Goal: Task Accomplishment & Management: Use online tool/utility

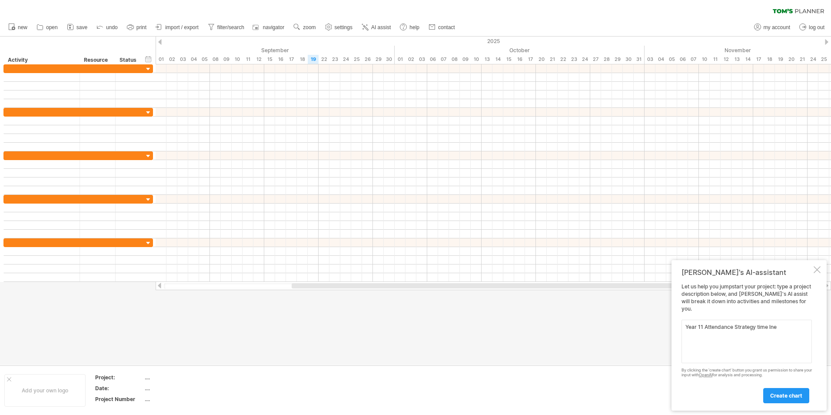
click at [771, 327] on textarea "Year 11 Attendance Strategy time lne" at bounding box center [747, 341] width 130 height 43
click at [769, 327] on textarea "Year 11 Attendance Strategy time lne" at bounding box center [747, 341] width 130 height 43
click at [770, 327] on textarea "Year 11 Attendance Strategy time lne" at bounding box center [747, 341] width 130 height 43
type textarea "Year 11 Attendance Strategy time llne"
click at [785, 394] on span "create chart" at bounding box center [787, 395] width 32 height 7
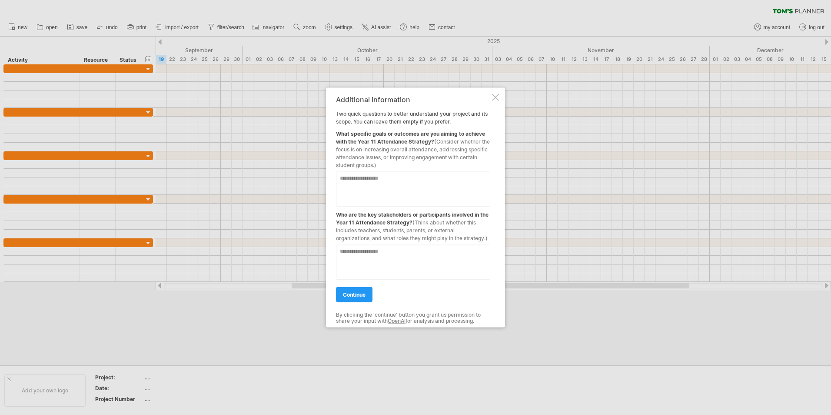
click at [387, 179] on textarea at bounding box center [413, 189] width 154 height 35
type textarea "**********"
click at [407, 260] on textarea at bounding box center [413, 262] width 154 height 35
click at [424, 260] on textarea "**********" at bounding box center [413, 262] width 154 height 35
click at [410, 252] on textarea "**********" at bounding box center [413, 262] width 154 height 35
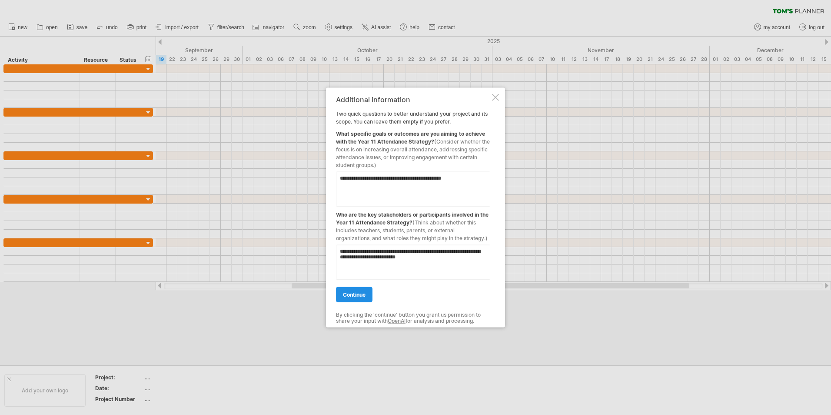
type textarea "**********"
click at [364, 292] on span "continue" at bounding box center [354, 294] width 23 height 7
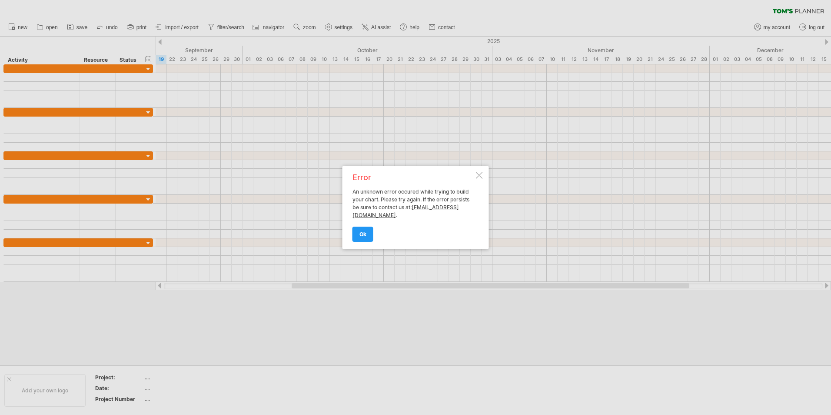
click at [477, 174] on div at bounding box center [479, 175] width 7 height 7
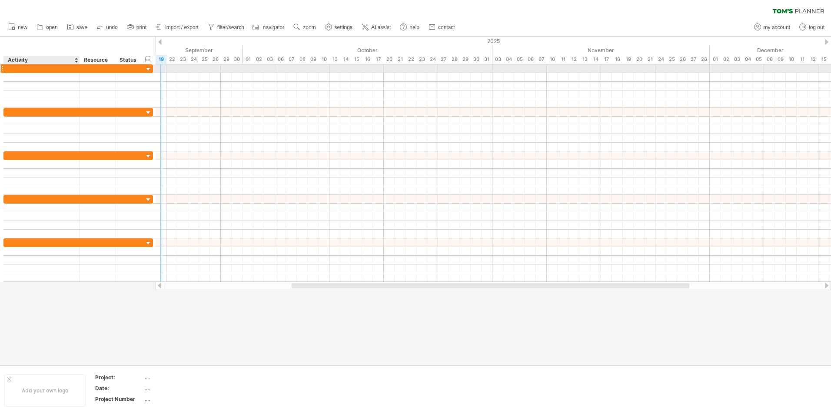
click at [24, 69] on div at bounding box center [41, 68] width 67 height 8
click at [75, 68] on div "**********" at bounding box center [42, 68] width 76 height 8
click at [64, 67] on div "ANALYSE ATTENDANCE DATA" at bounding box center [41, 68] width 67 height 8
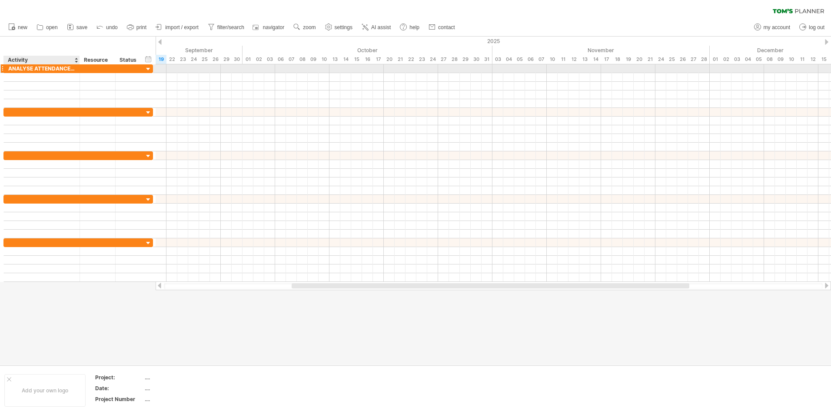
click at [78, 66] on div at bounding box center [79, 68] width 4 height 9
click at [75, 70] on div "ANALYSE ATTENDANCE DATA" at bounding box center [41, 68] width 67 height 8
type input "*"
type input "**********"
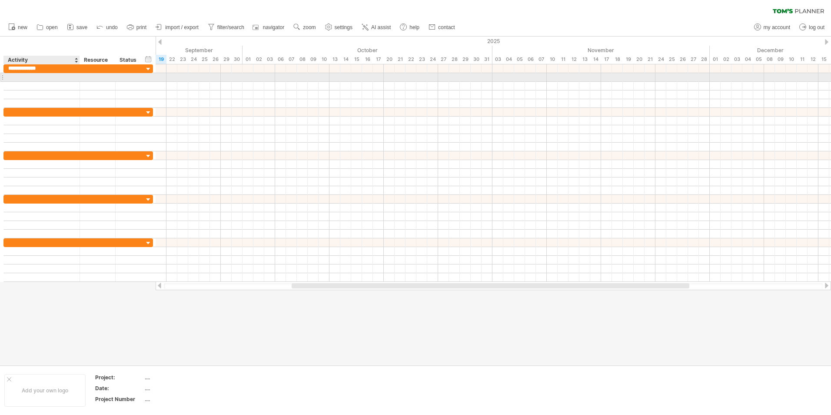
click at [69, 78] on div at bounding box center [41, 77] width 67 height 8
type input "**********"
click at [26, 84] on div at bounding box center [41, 86] width 67 height 8
click at [67, 76] on div "ANALYSE ATTENDANCE DATA" at bounding box center [41, 77] width 67 height 8
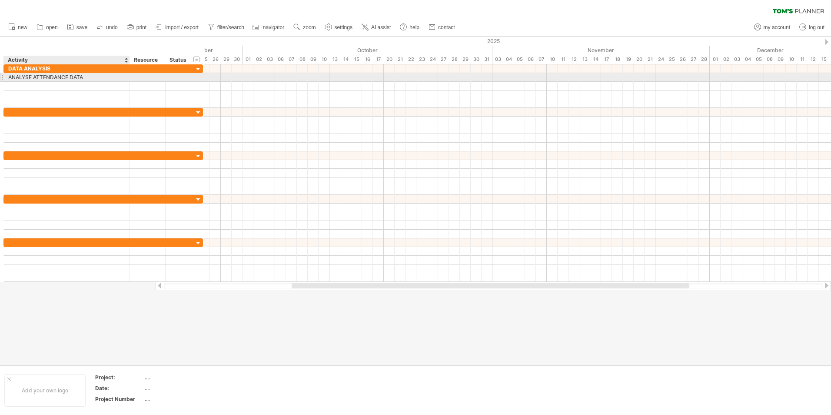
drag, startPoint x: 79, startPoint y: 77, endPoint x: 129, endPoint y: 78, distance: 50.0
click at [129, 78] on div at bounding box center [129, 77] width 4 height 9
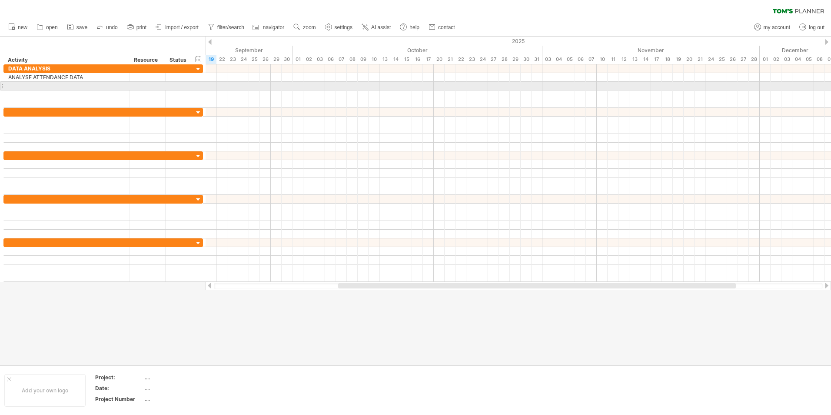
click at [25, 86] on div at bounding box center [66, 86] width 117 height 8
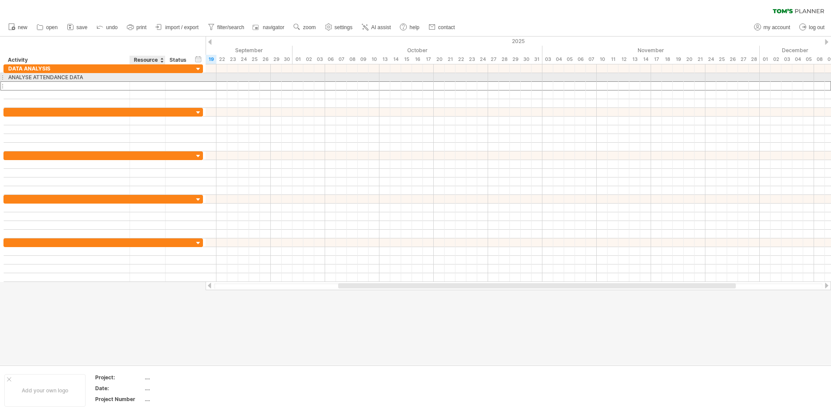
click at [142, 77] on div at bounding box center [147, 77] width 27 height 8
type input "***"
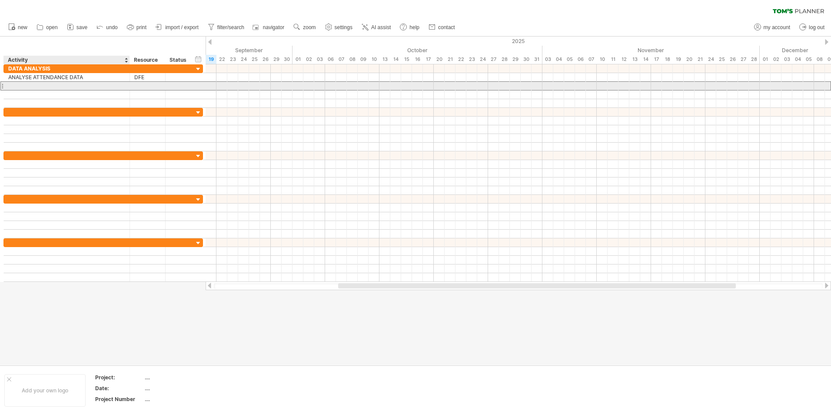
click at [37, 84] on div at bounding box center [66, 86] width 117 height 8
type input "*******"
click at [143, 88] on div at bounding box center [147, 86] width 27 height 8
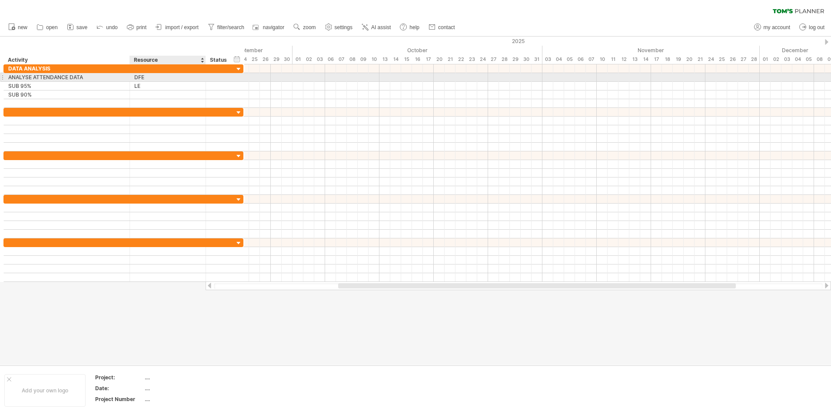
drag, startPoint x: 165, startPoint y: 80, endPoint x: 205, endPoint y: 79, distance: 40.0
click at [205, 79] on div at bounding box center [205, 77] width 4 height 9
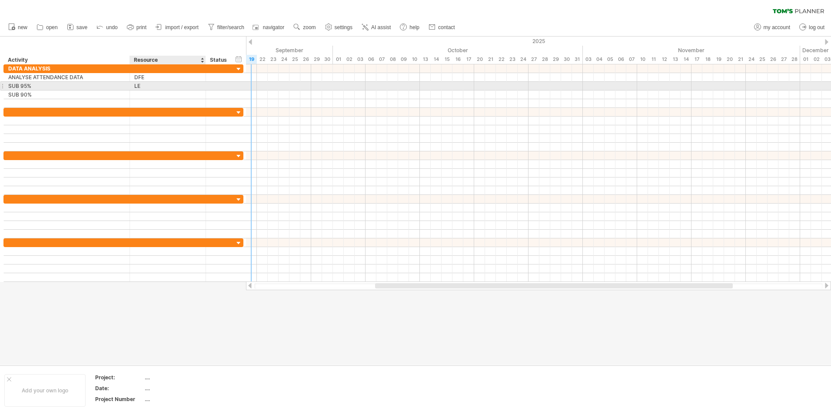
click at [146, 83] on div "LE" at bounding box center [167, 86] width 67 height 8
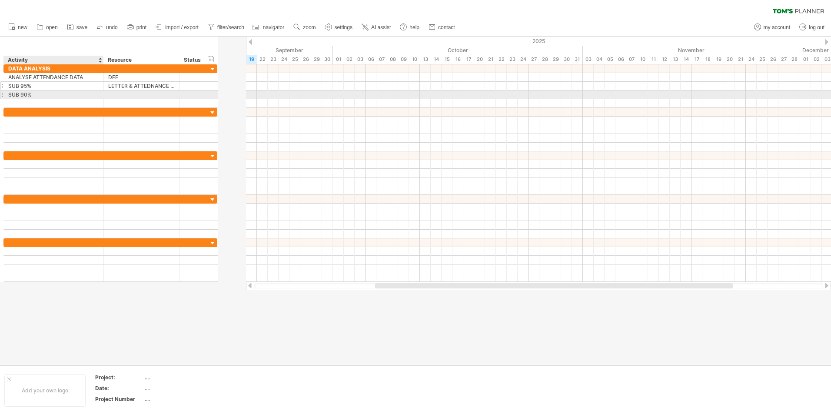
drag, startPoint x: 129, startPoint y: 92, endPoint x: 103, endPoint y: 86, distance: 26.9
click at [103, 86] on div "**********" at bounding box center [110, 85] width 214 height 43
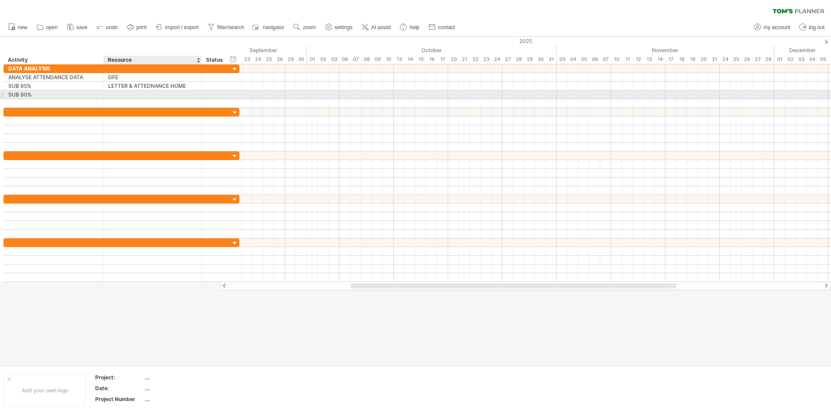
drag, startPoint x: 178, startPoint y: 94, endPoint x: 197, endPoint y: 95, distance: 18.7
click at [199, 95] on div at bounding box center [201, 94] width 4 height 9
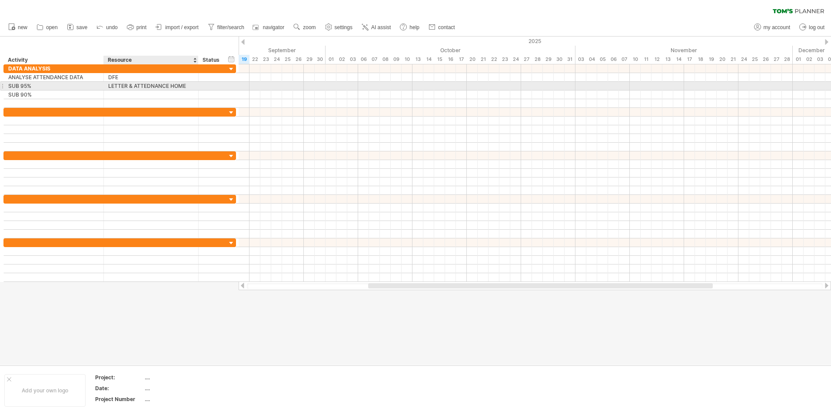
click at [154, 84] on div "LETTER & ATTEDNANCE HOME" at bounding box center [151, 86] width 86 height 8
click at [149, 87] on input "**********" at bounding box center [151, 86] width 86 height 8
click at [188, 86] on input "**********" at bounding box center [151, 86] width 86 height 8
click at [127, 83] on input "**********" at bounding box center [151, 86] width 86 height 8
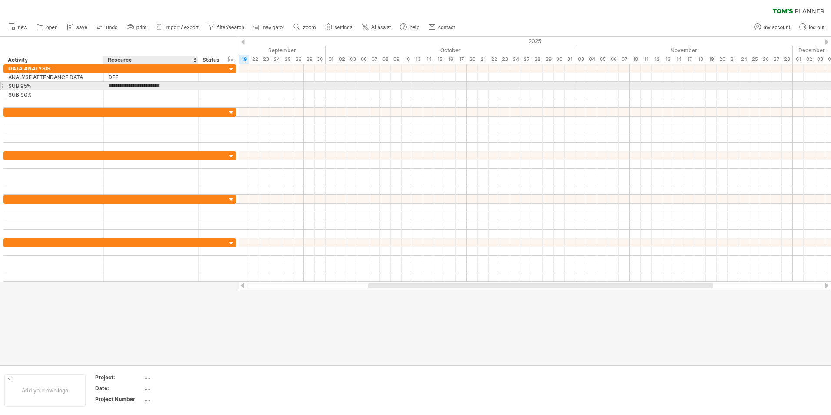
click at [127, 83] on input "**********" at bounding box center [151, 86] width 86 height 8
type input "**********"
click at [189, 85] on input "**********" at bounding box center [151, 86] width 86 height 8
drag, startPoint x: 190, startPoint y: 85, endPoint x: 108, endPoint y: 87, distance: 82.2
click at [108, 87] on input "**********" at bounding box center [151, 86] width 86 height 8
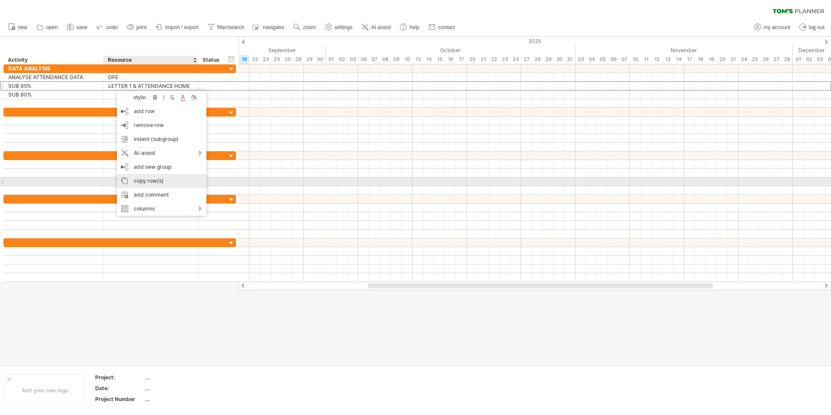
click at [145, 184] on div "copy row(s)" at bounding box center [162, 181] width 90 height 14
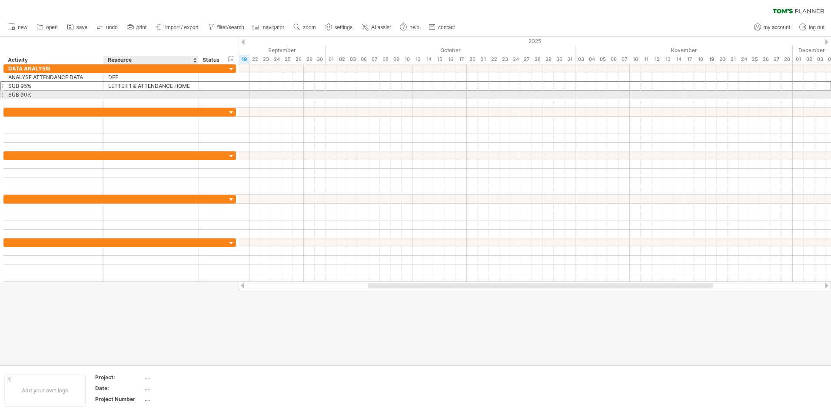
click at [112, 94] on div at bounding box center [151, 94] width 86 height 8
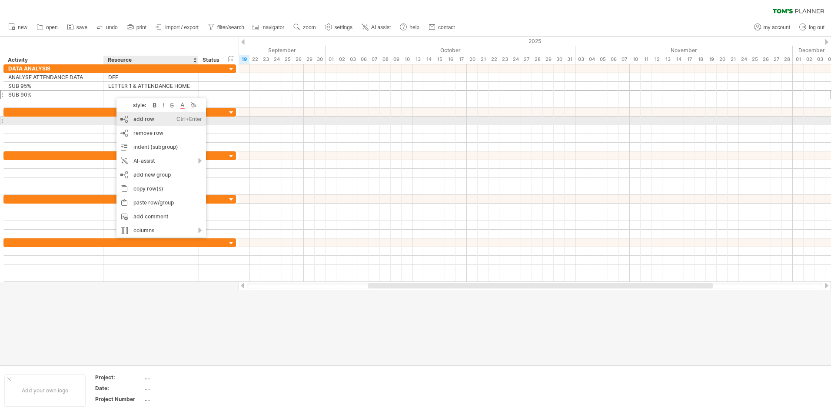
click at [139, 118] on div "add row Ctrl+Enter Cmd+Enter" at bounding box center [162, 119] width 90 height 14
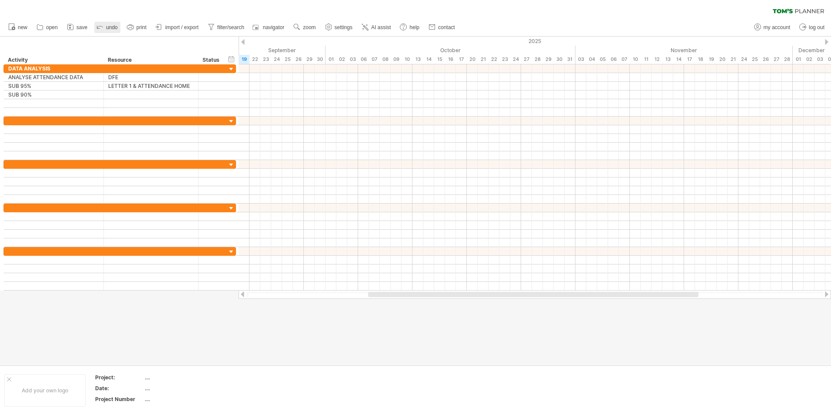
click at [104, 27] on icon at bounding box center [100, 26] width 9 height 9
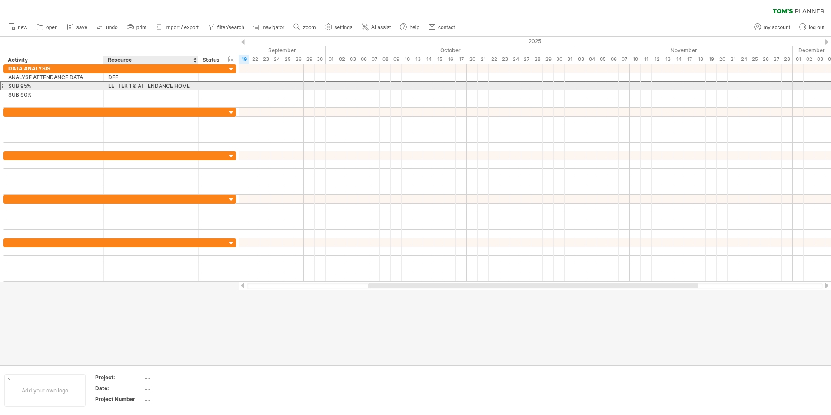
click at [117, 85] on div "LETTER 1 & ATTENDANCE HOME" at bounding box center [151, 86] width 86 height 8
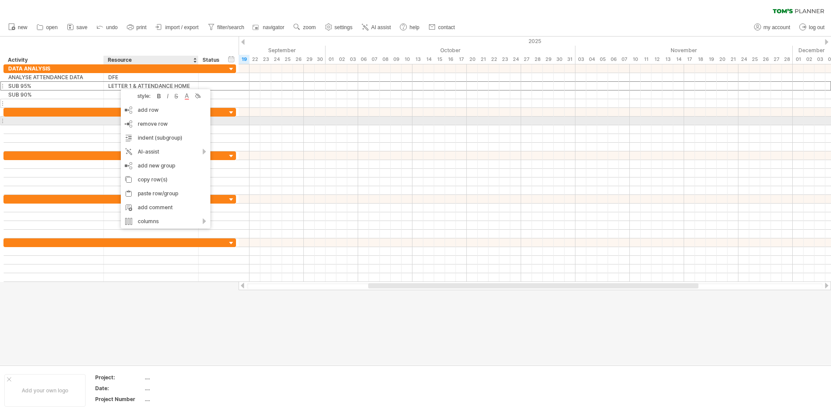
click at [88, 117] on div at bounding box center [119, 121] width 233 height 9
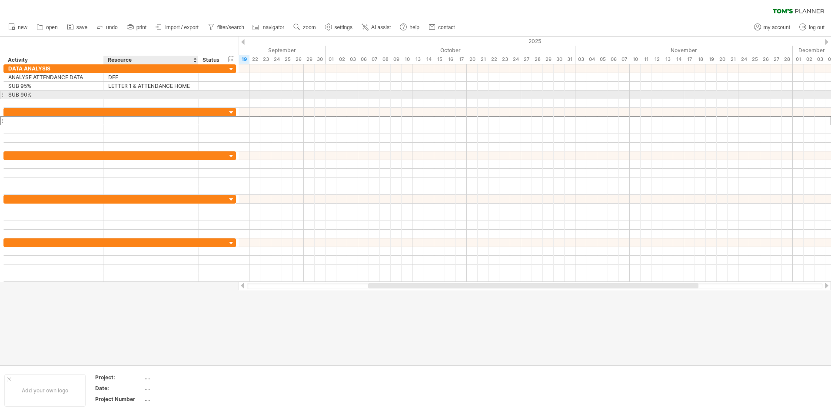
click at [112, 91] on div at bounding box center [151, 94] width 86 height 8
type input "**********"
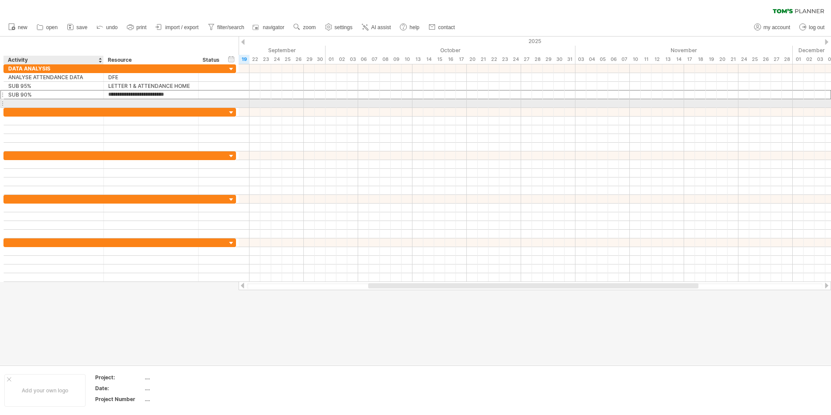
click at [26, 101] on div at bounding box center [53, 103] width 91 height 8
type input "**********"
click at [311, 93] on div at bounding box center [535, 94] width 593 height 9
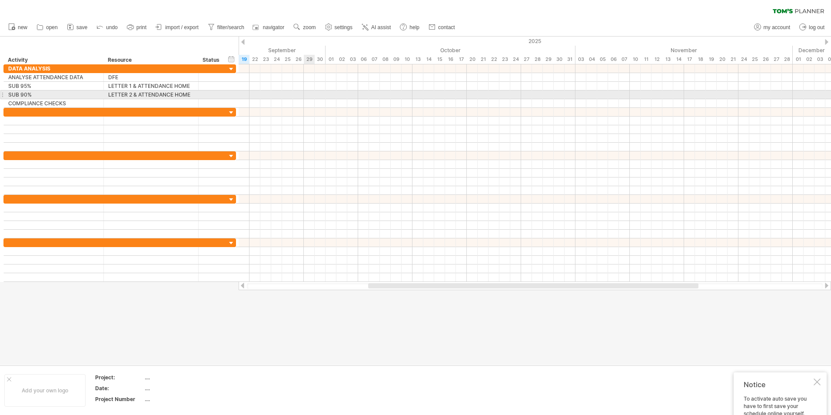
click at [311, 93] on div at bounding box center [535, 94] width 593 height 9
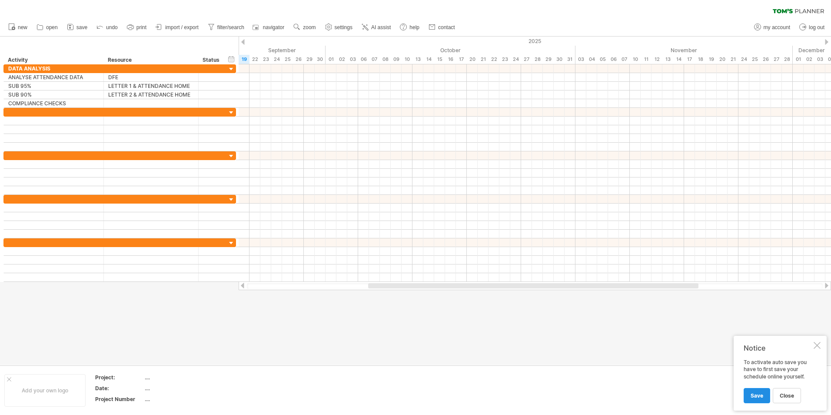
click at [757, 395] on span "Save" at bounding box center [757, 395] width 13 height 7
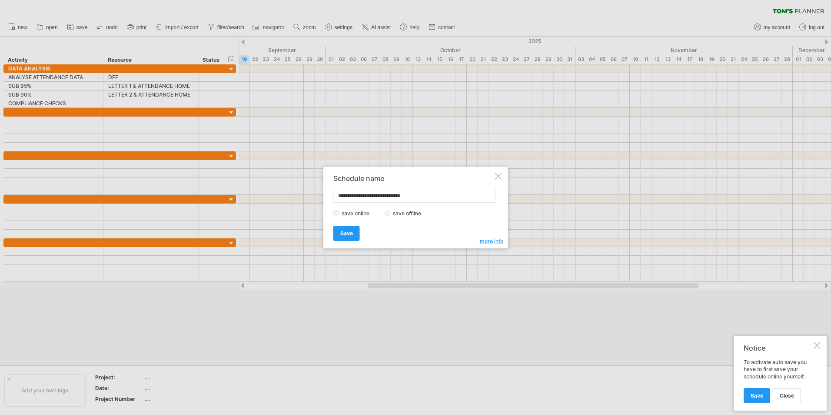
click at [427, 195] on input "**********" at bounding box center [415, 196] width 163 height 14
click at [398, 197] on input "**********" at bounding box center [415, 196] width 163 height 14
type input "**********"
click at [341, 234] on span "Save" at bounding box center [347, 233] width 13 height 7
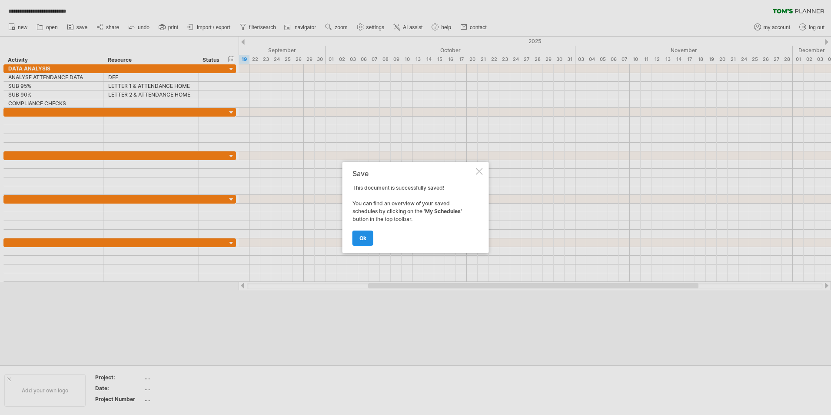
click at [362, 239] on span "ok" at bounding box center [363, 238] width 7 height 7
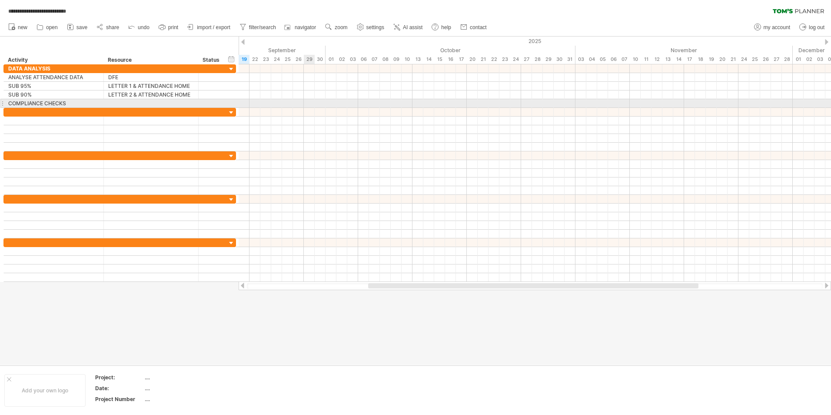
click at [308, 103] on div at bounding box center [535, 103] width 593 height 9
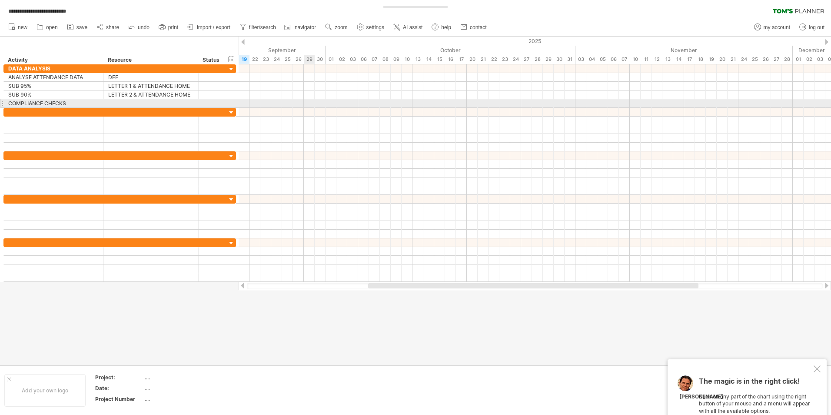
click at [308, 103] on div at bounding box center [535, 103] width 593 height 9
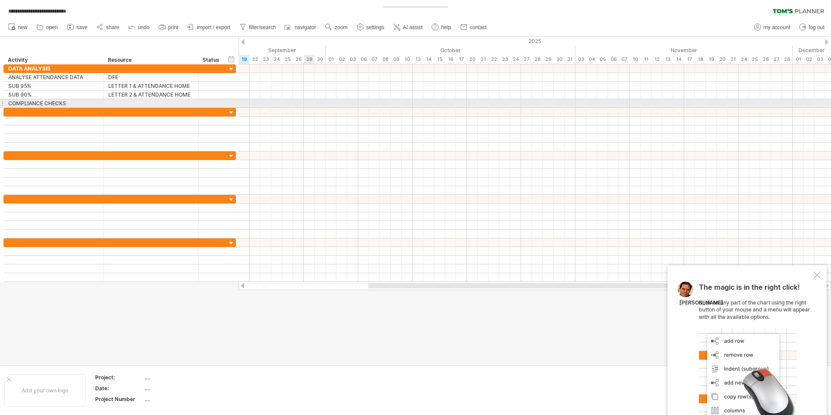
click at [308, 103] on div at bounding box center [535, 103] width 593 height 9
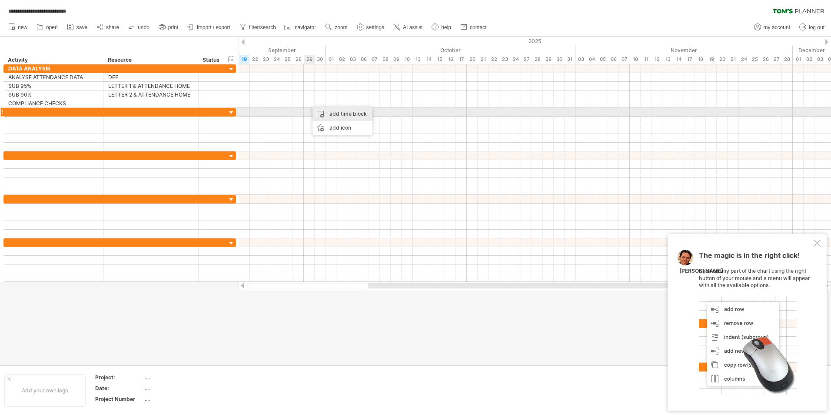
click at [340, 112] on div "add time block" at bounding box center [343, 114] width 60 height 14
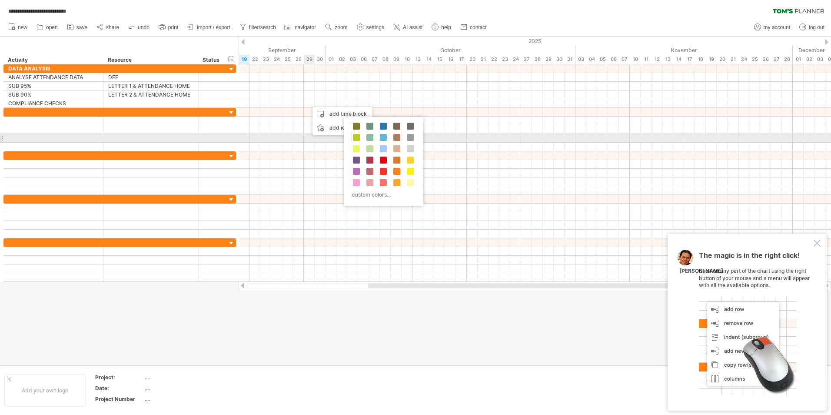
click at [353, 138] on div at bounding box center [357, 138] width 10 height 10
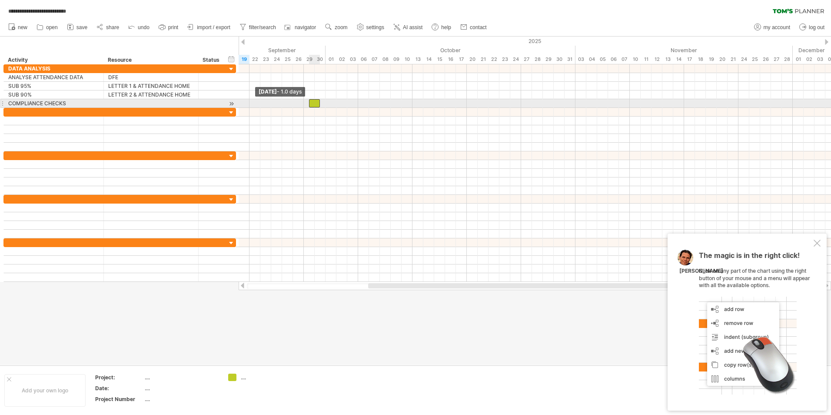
click at [308, 105] on span at bounding box center [308, 103] width 3 height 8
click at [309, 104] on div at bounding box center [309, 103] width 11 height 8
drag, startPoint x: 316, startPoint y: 103, endPoint x: 367, endPoint y: 102, distance: 51.8
click at [367, 102] on span at bounding box center [368, 103] width 3 height 8
click at [362, 102] on div at bounding box center [336, 103] width 65 height 8
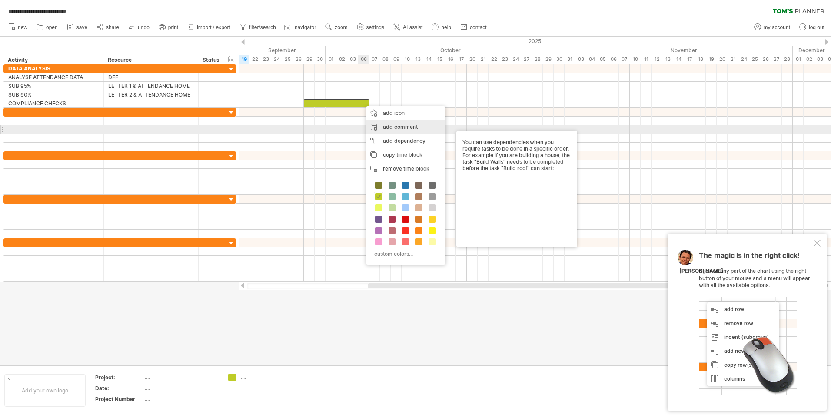
click at [399, 126] on div "add comment" at bounding box center [406, 127] width 80 height 14
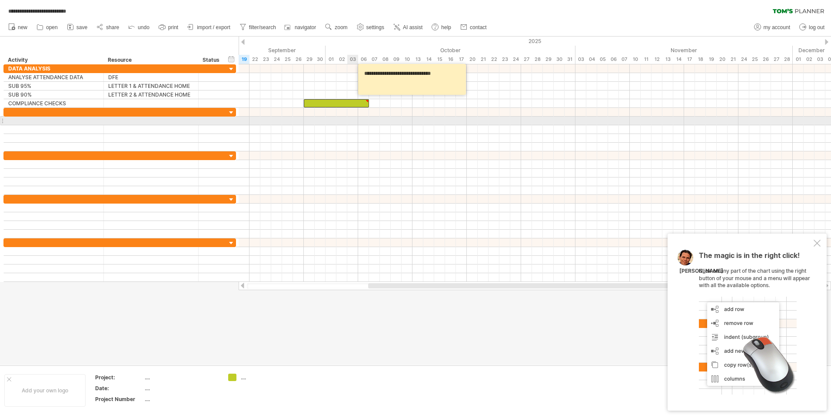
type textarea "**********"
click at [354, 120] on div at bounding box center [535, 121] width 593 height 9
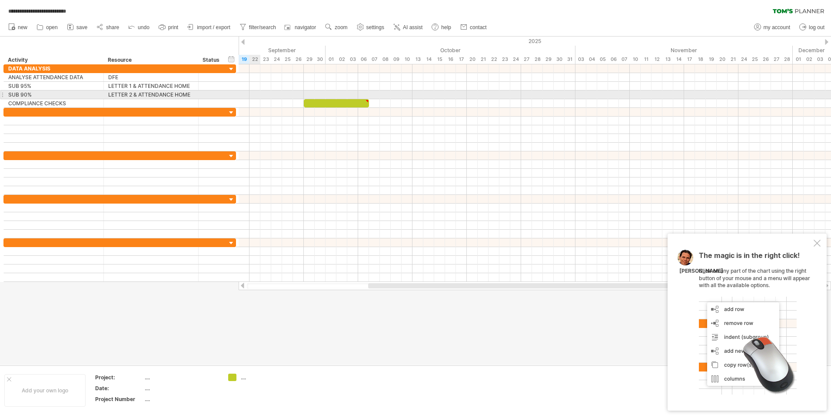
click at [252, 94] on div at bounding box center [535, 94] width 593 height 9
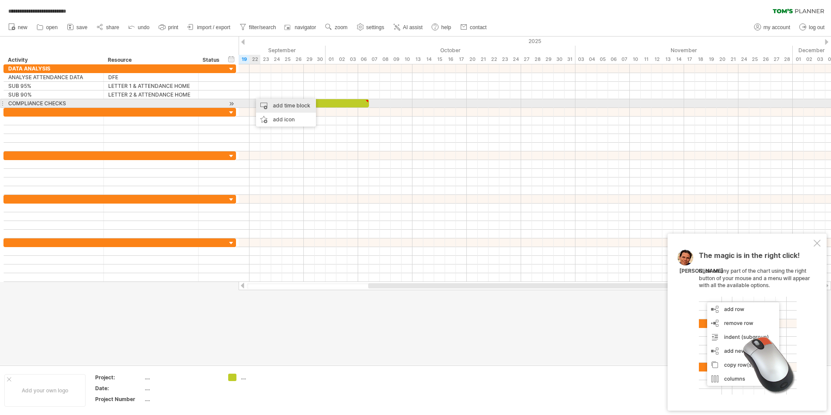
click at [275, 104] on div "add time block" at bounding box center [286, 106] width 60 height 14
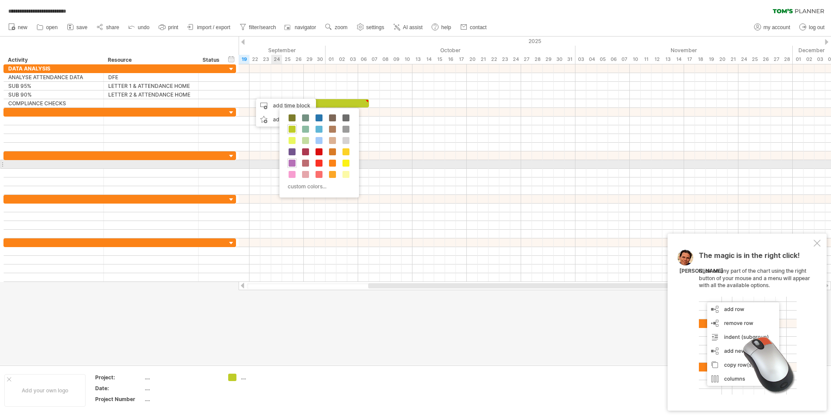
click at [292, 161] on span at bounding box center [292, 163] width 7 height 7
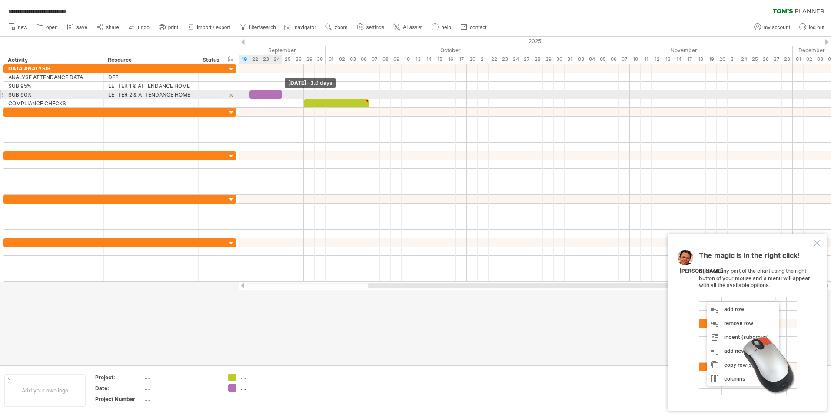
drag, startPoint x: 260, startPoint y: 94, endPoint x: 281, endPoint y: 93, distance: 20.9
click at [281, 93] on span at bounding box center [281, 94] width 3 height 8
click at [288, 94] on div "add time block" at bounding box center [298, 97] width 60 height 14
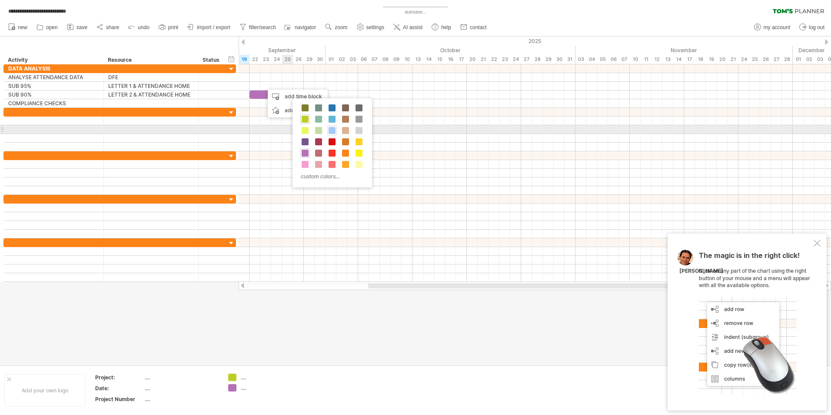
click at [331, 130] on span at bounding box center [332, 130] width 7 height 7
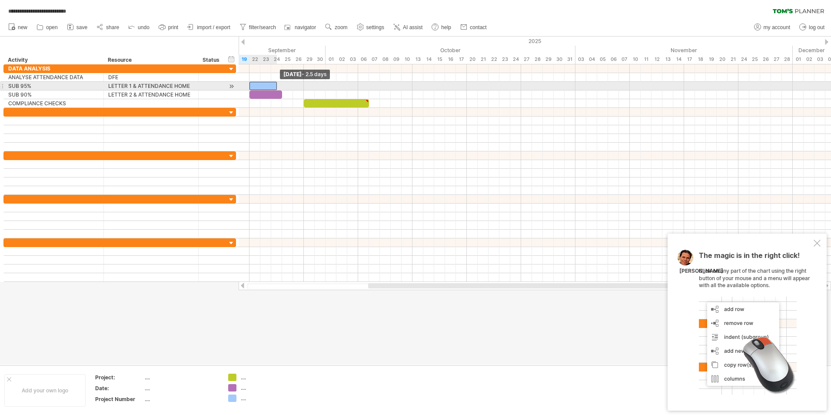
drag, startPoint x: 266, startPoint y: 87, endPoint x: 250, endPoint y: 87, distance: 15.7
click at [250, 87] on span at bounding box center [249, 86] width 3 height 8
drag, startPoint x: 276, startPoint y: 85, endPoint x: 282, endPoint y: 85, distance: 6.1
click at [282, 85] on span at bounding box center [281, 86] width 3 height 8
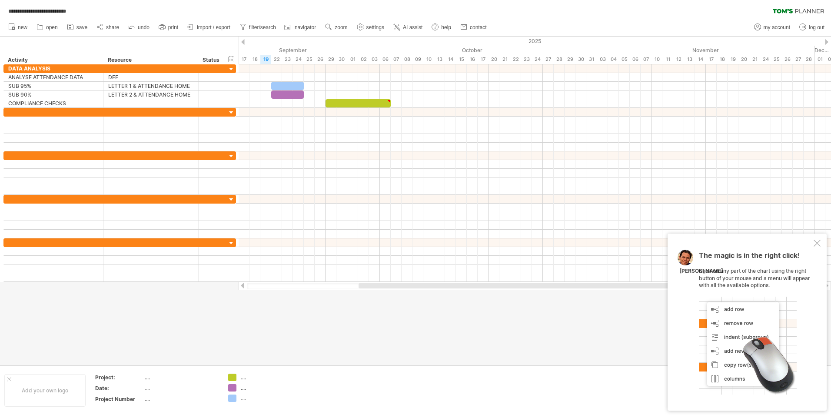
drag, startPoint x: 379, startPoint y: 285, endPoint x: 369, endPoint y: 285, distance: 9.6
click at [369, 285] on div at bounding box center [524, 285] width 331 height 5
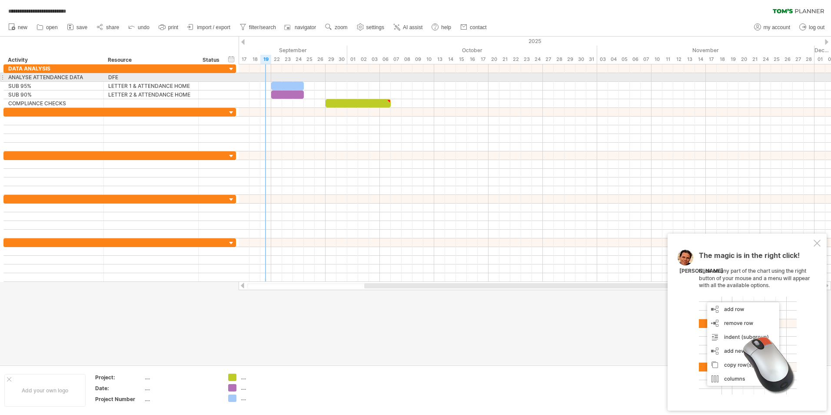
click at [267, 76] on div at bounding box center [535, 77] width 593 height 9
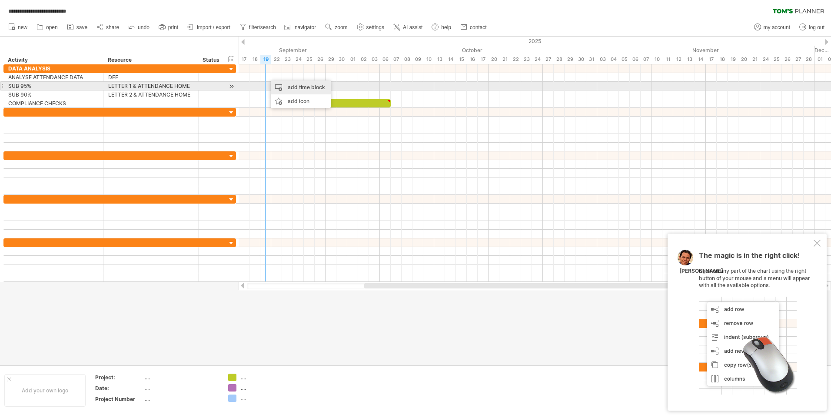
click at [294, 88] on div "add time block" at bounding box center [301, 87] width 60 height 14
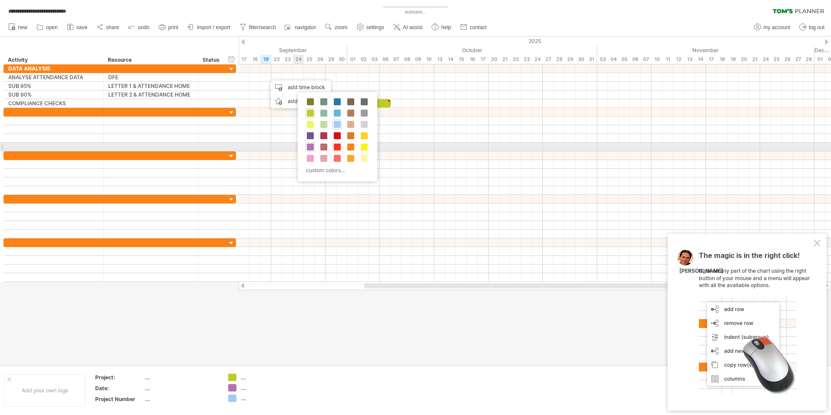
click at [337, 147] on span at bounding box center [337, 147] width 7 height 7
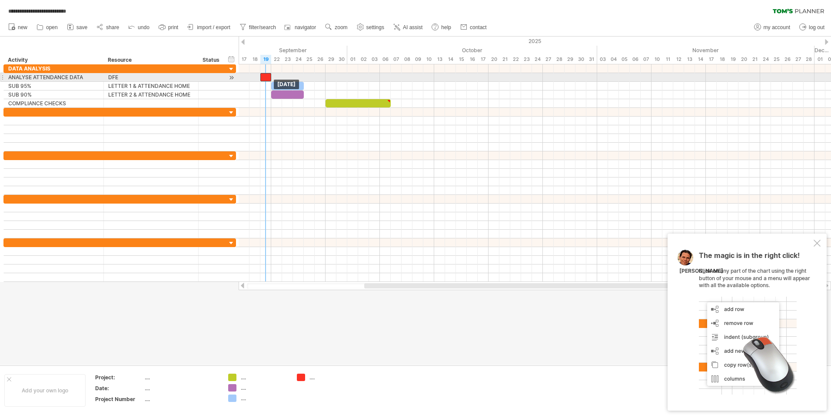
drag, startPoint x: 270, startPoint y: 76, endPoint x: 263, endPoint y: 75, distance: 7.0
click at [263, 75] on div at bounding box center [265, 77] width 11 height 8
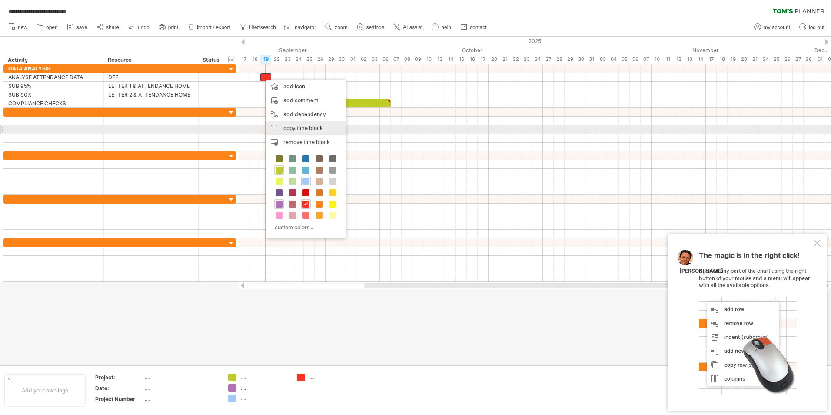
click at [295, 127] on span "copy time block" at bounding box center [304, 128] width 40 height 7
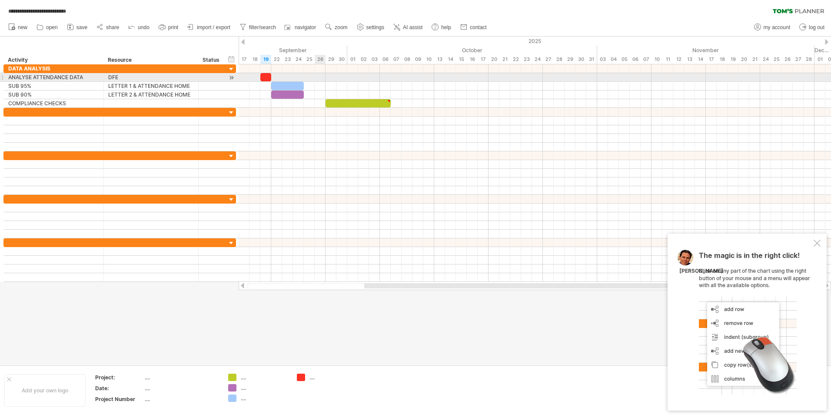
click at [321, 77] on div at bounding box center [535, 77] width 593 height 9
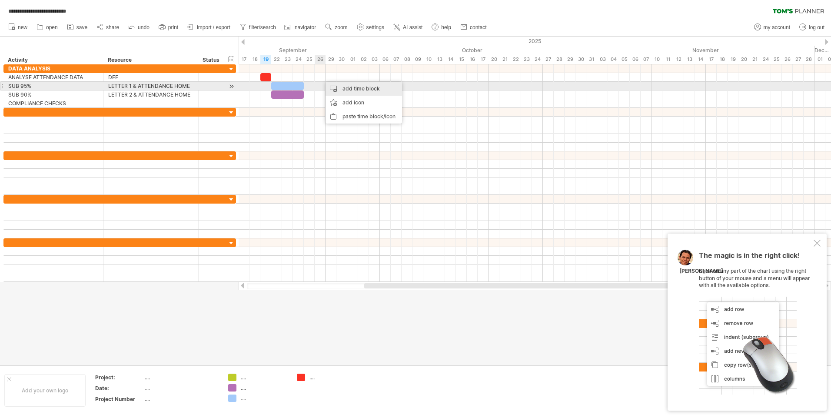
click at [343, 89] on div "add time block" at bounding box center [364, 89] width 77 height 14
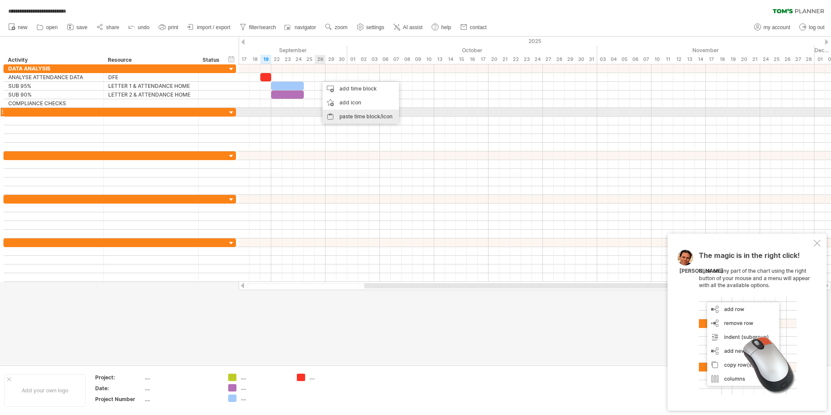
click at [339, 114] on div "paste time block/icon" at bounding box center [361, 117] width 77 height 14
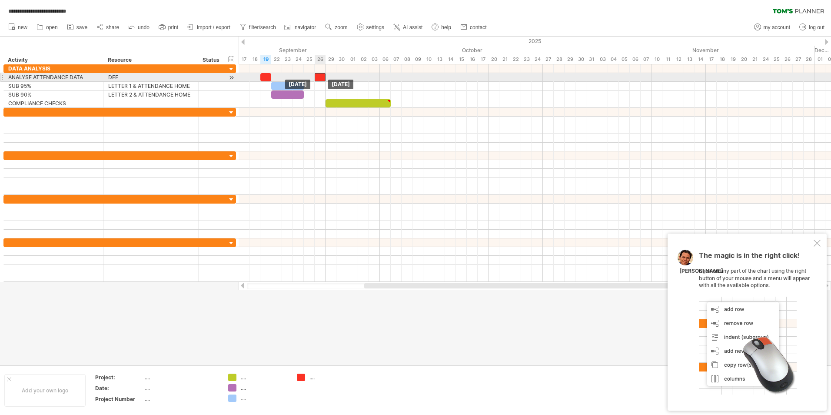
drag, startPoint x: 328, startPoint y: 75, endPoint x: 321, endPoint y: 75, distance: 7.0
click at [321, 75] on div at bounding box center [320, 77] width 11 height 8
click at [318, 77] on div at bounding box center [320, 77] width 11 height 8
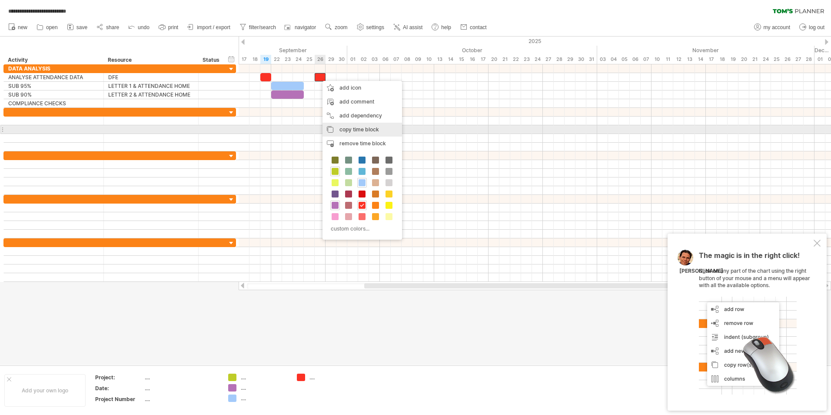
click at [349, 129] on span "copy time block" at bounding box center [360, 129] width 40 height 7
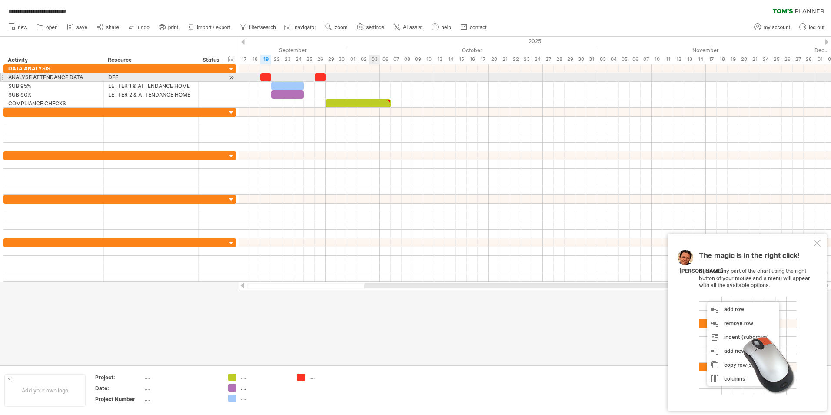
click at [376, 77] on div at bounding box center [535, 77] width 593 height 9
click at [372, 77] on div at bounding box center [535, 77] width 593 height 9
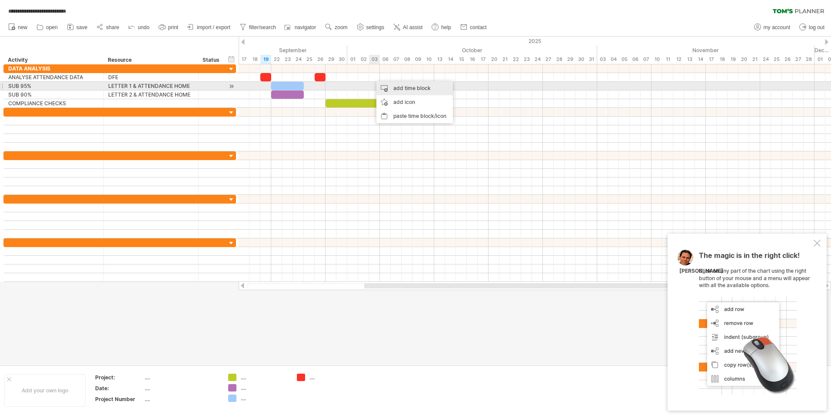
click at [387, 87] on div "add time block" at bounding box center [415, 88] width 77 height 14
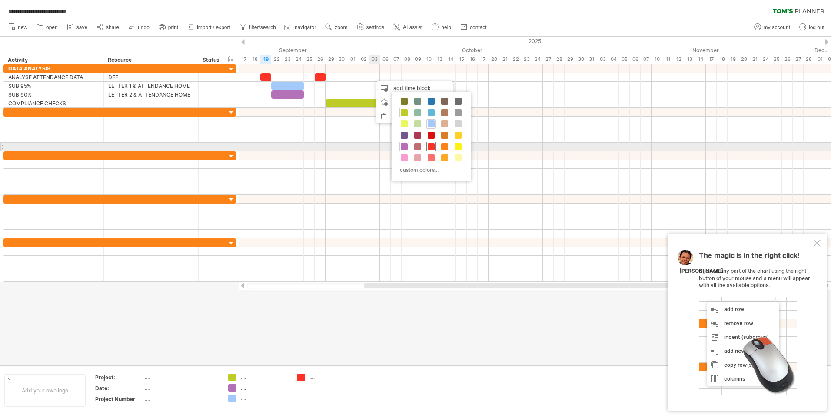
click at [431, 144] on span at bounding box center [431, 146] width 7 height 7
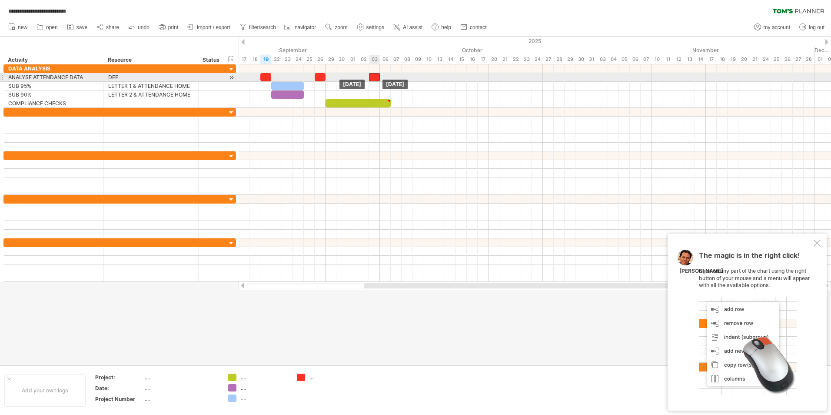
drag, startPoint x: 381, startPoint y: 77, endPoint x: 376, endPoint y: 77, distance: 5.2
click at [376, 77] on div at bounding box center [374, 77] width 11 height 8
click at [429, 78] on div at bounding box center [535, 77] width 593 height 9
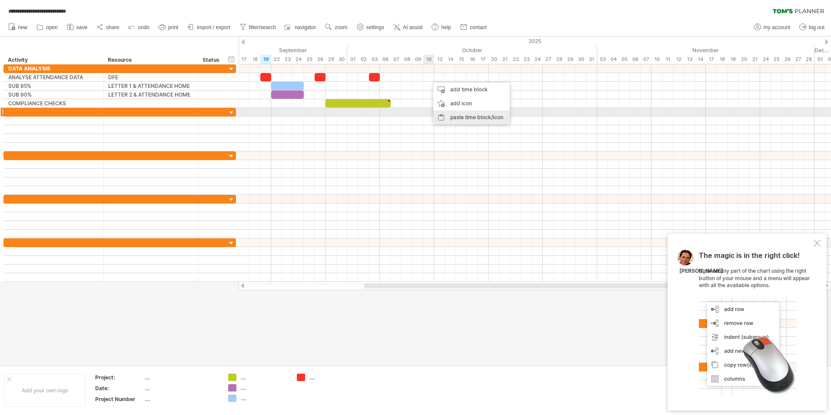
click at [451, 115] on div "paste time block/icon" at bounding box center [472, 117] width 77 height 14
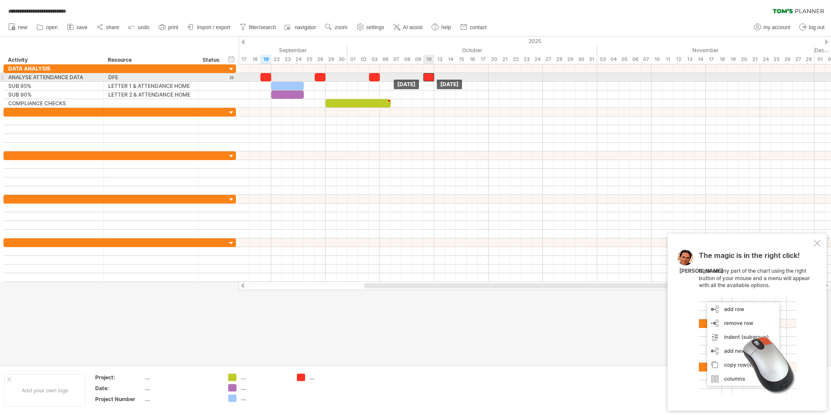
drag, startPoint x: 434, startPoint y: 77, endPoint x: 428, endPoint y: 77, distance: 6.1
click at [428, 77] on div at bounding box center [429, 77] width 11 height 8
click at [483, 77] on div at bounding box center [535, 77] width 593 height 9
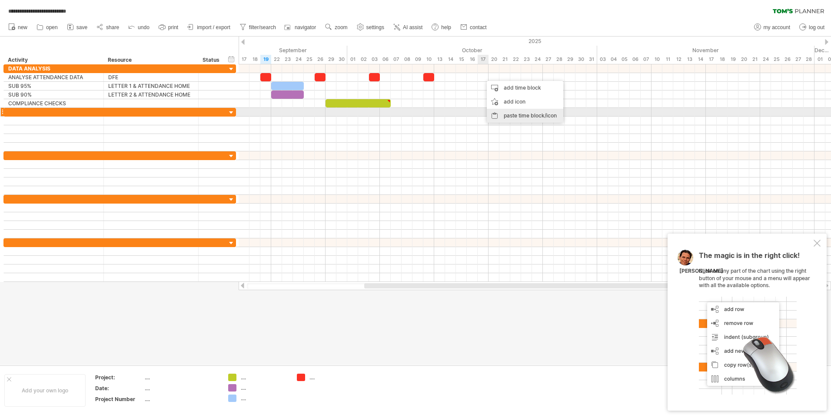
click at [509, 114] on div "paste time block/icon" at bounding box center [525, 116] width 77 height 14
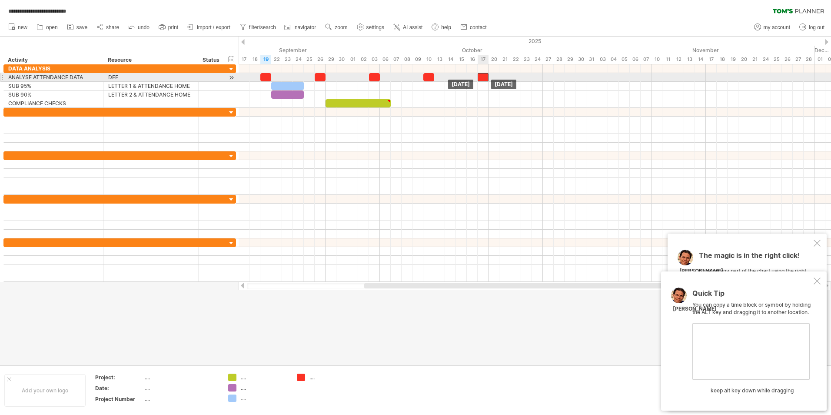
drag, startPoint x: 487, startPoint y: 79, endPoint x: 481, endPoint y: 80, distance: 5.7
click at [481, 80] on div at bounding box center [483, 77] width 11 height 8
drag, startPoint x: 481, startPoint y: 77, endPoint x: 539, endPoint y: 75, distance: 57.9
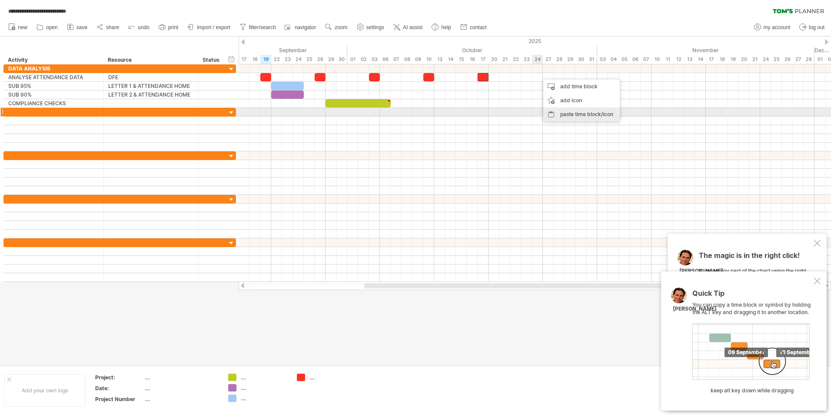
click at [568, 115] on div "paste time block/icon" at bounding box center [582, 114] width 77 height 14
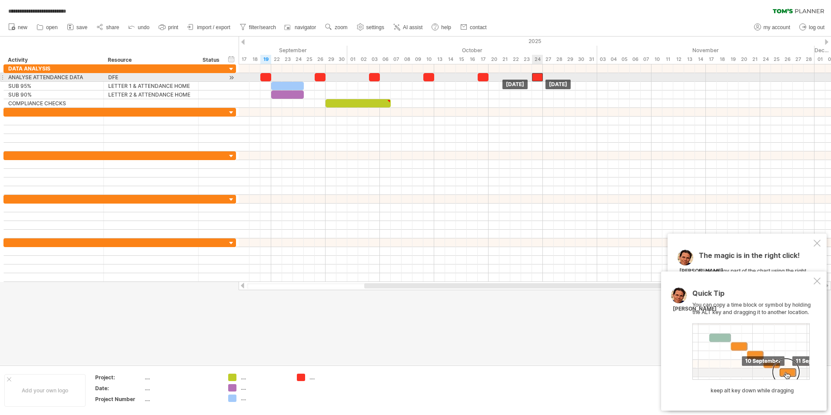
drag, startPoint x: 543, startPoint y: 77, endPoint x: 538, endPoint y: 78, distance: 5.7
click at [538, 78] on div at bounding box center [537, 77] width 11 height 8
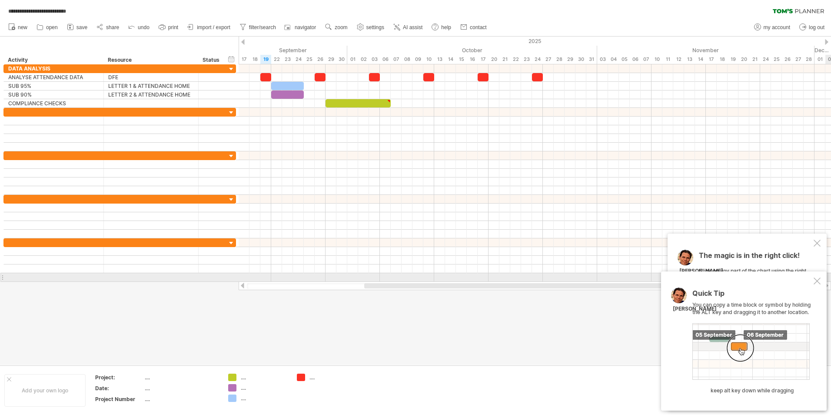
click at [817, 280] on div at bounding box center [817, 280] width 7 height 7
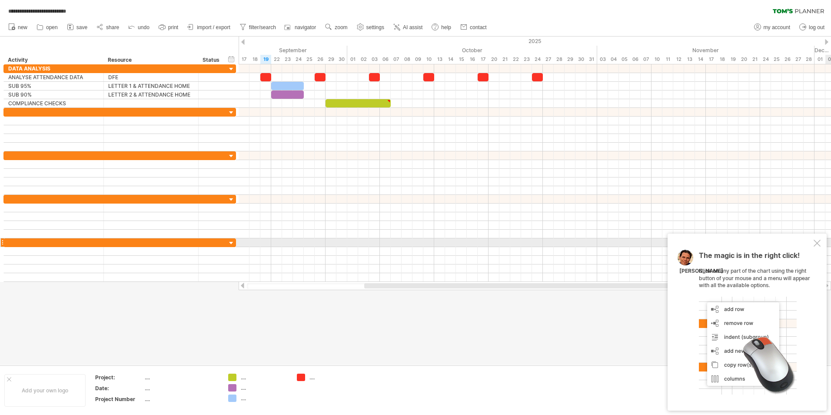
click at [818, 242] on div at bounding box center [817, 243] width 7 height 7
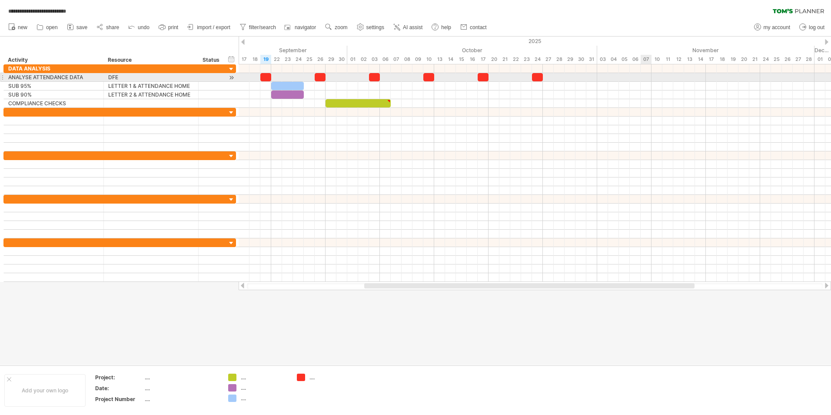
click at [647, 76] on div at bounding box center [535, 77] width 593 height 9
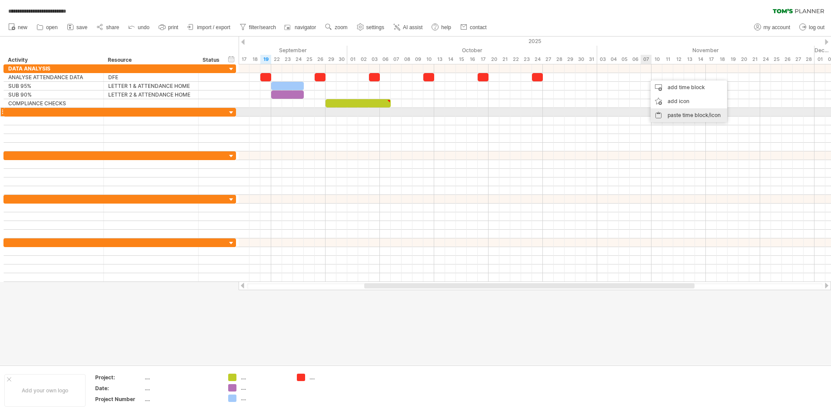
click at [670, 115] on div "paste time block/icon" at bounding box center [689, 115] width 77 height 14
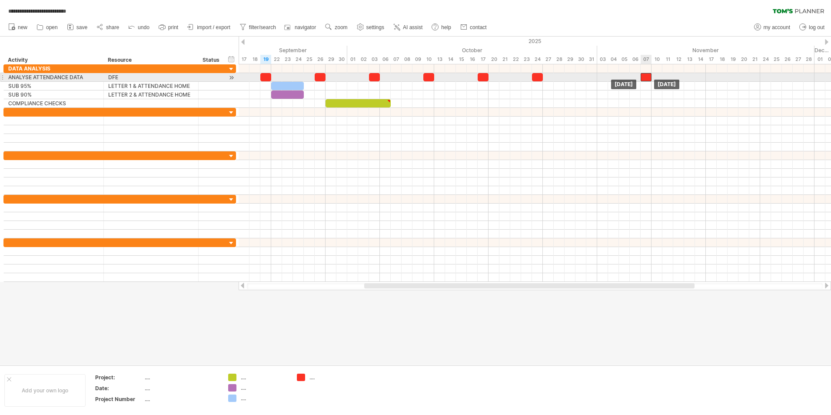
drag, startPoint x: 652, startPoint y: 77, endPoint x: 647, endPoint y: 77, distance: 5.2
click at [647, 77] on div at bounding box center [646, 77] width 11 height 8
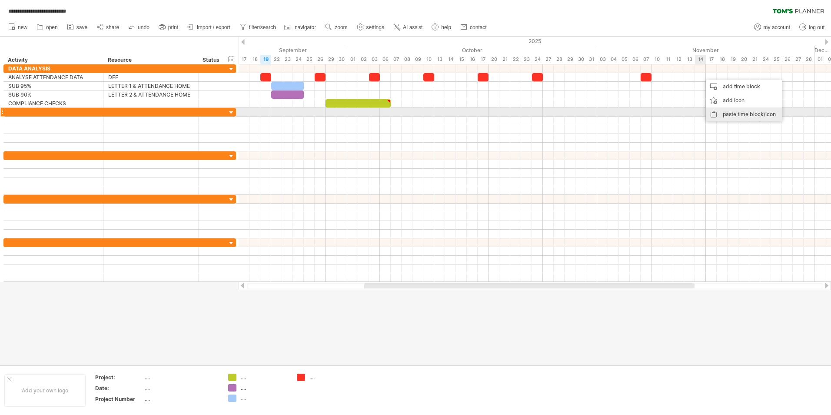
click at [725, 113] on div "paste time block/icon" at bounding box center [744, 114] width 77 height 14
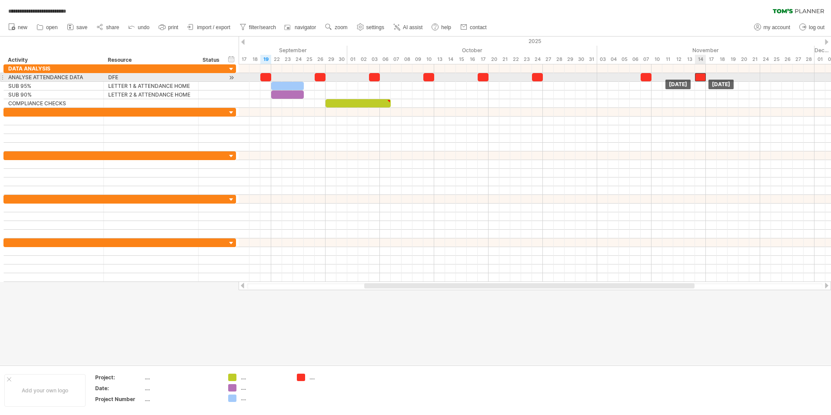
drag, startPoint x: 707, startPoint y: 76, endPoint x: 701, endPoint y: 75, distance: 6.5
click at [701, 75] on div at bounding box center [700, 77] width 11 height 8
click at [755, 77] on div at bounding box center [535, 77] width 593 height 9
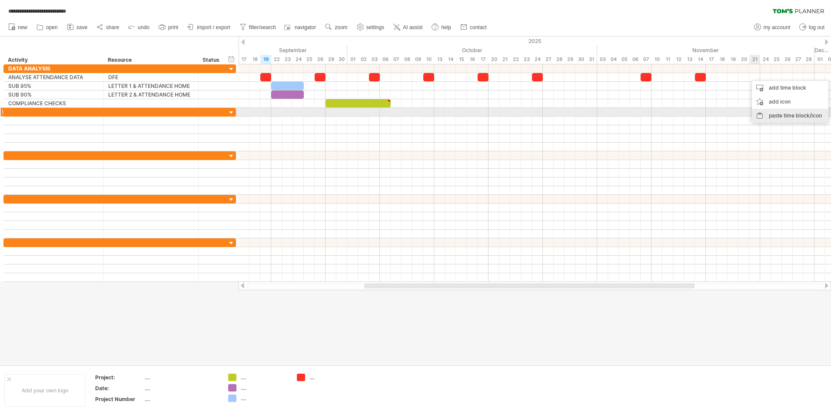
click at [776, 114] on div "paste time block/icon" at bounding box center [790, 116] width 77 height 14
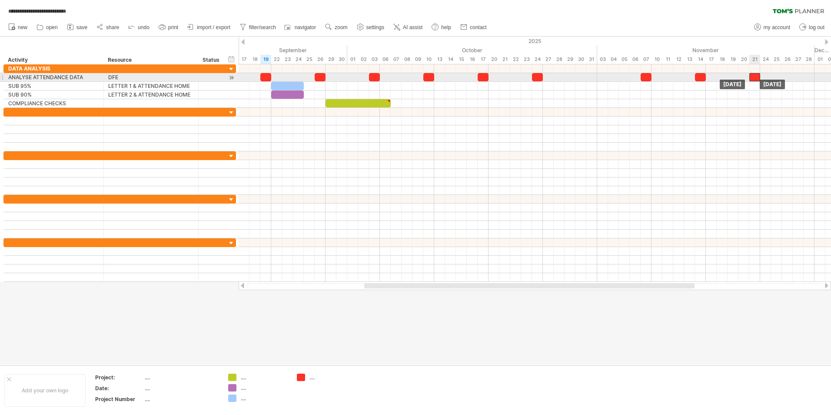
drag, startPoint x: 761, startPoint y: 77, endPoint x: 756, endPoint y: 77, distance: 5.7
click at [756, 77] on div at bounding box center [755, 77] width 11 height 8
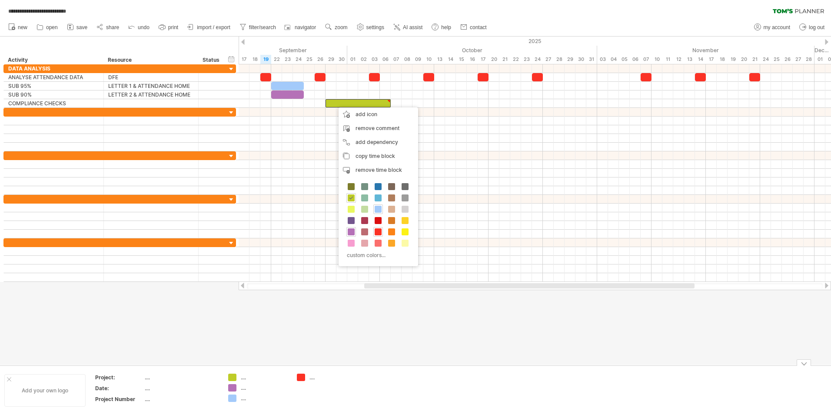
click at [50, 389] on div "Add your own logo" at bounding box center [44, 390] width 81 height 33
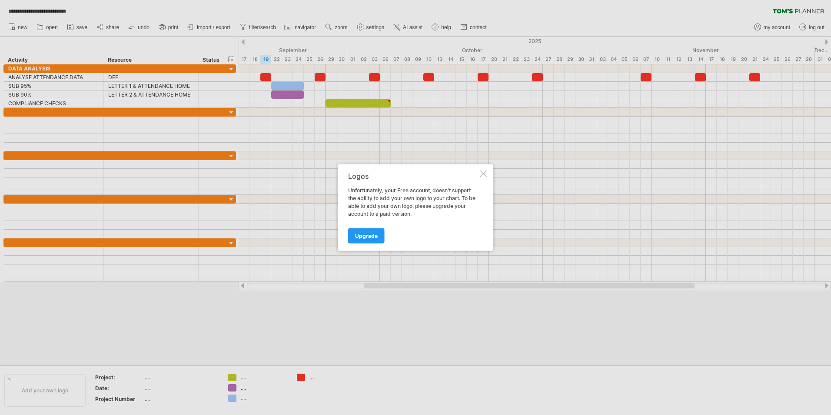
click at [482, 174] on div at bounding box center [484, 173] width 7 height 7
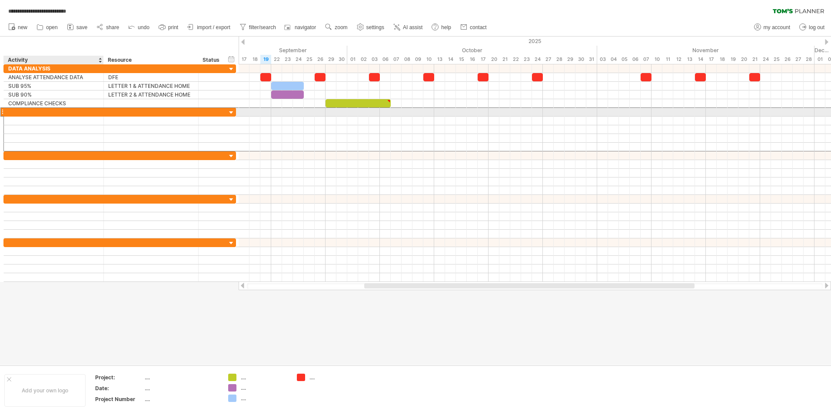
click at [28, 111] on div at bounding box center [53, 112] width 91 height 8
type input "**********"
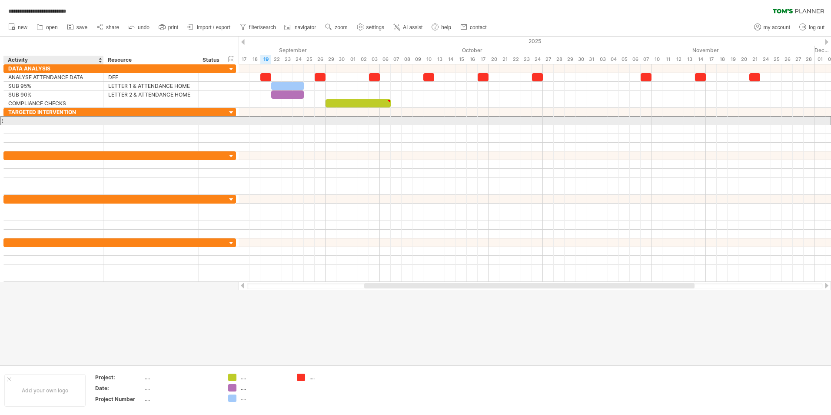
click at [30, 122] on div at bounding box center [53, 121] width 91 height 8
type input "**********"
click at [320, 121] on div at bounding box center [535, 120] width 593 height 9
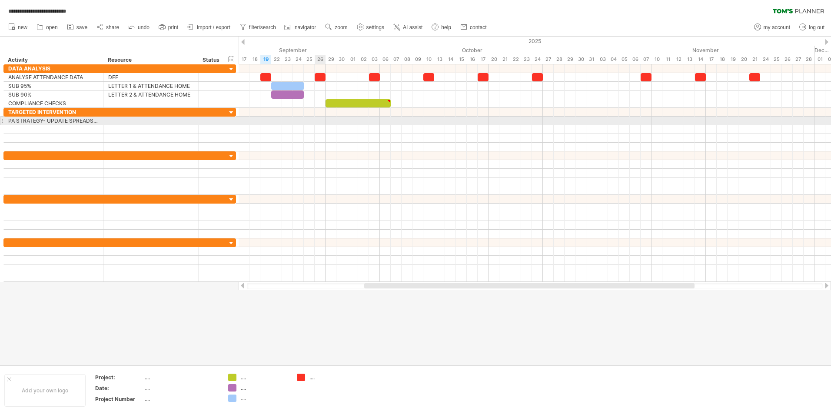
click at [320, 121] on div at bounding box center [535, 121] width 593 height 9
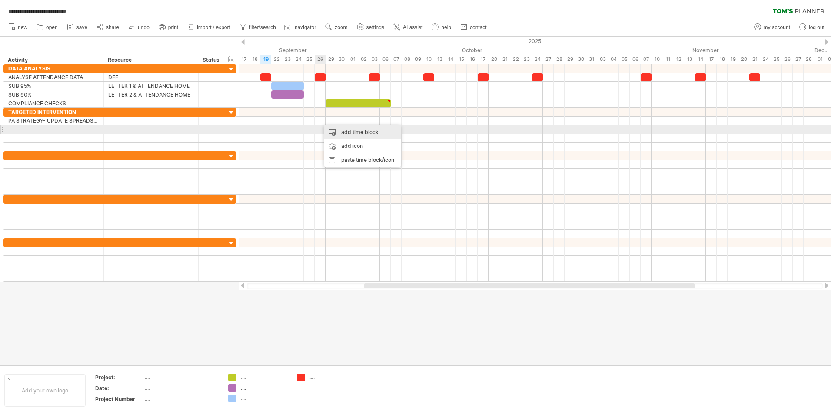
click at [340, 133] on div "add time block" at bounding box center [362, 132] width 77 height 14
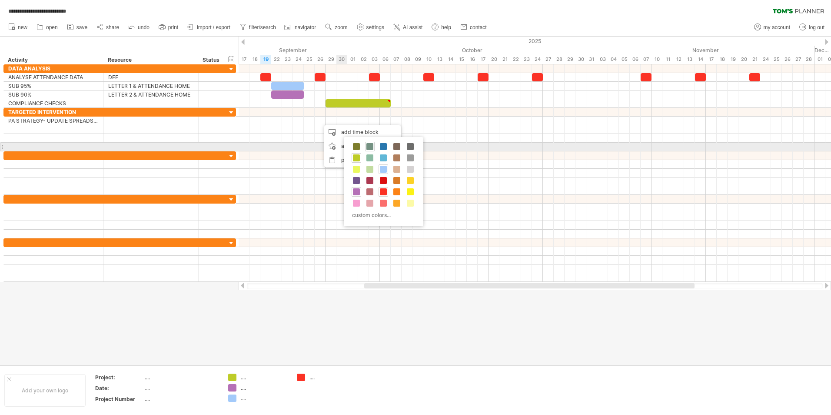
click at [370, 145] on span at bounding box center [370, 146] width 7 height 7
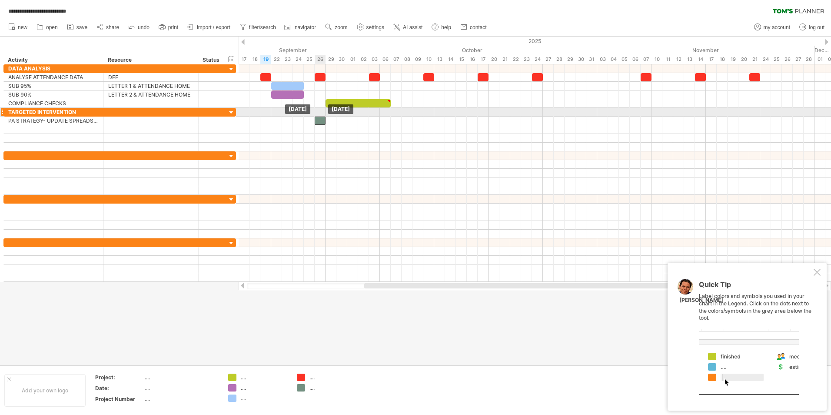
drag, startPoint x: 327, startPoint y: 117, endPoint x: 323, endPoint y: 116, distance: 4.4
click at [323, 116] on div "[DATE] [DATE]" at bounding box center [535, 172] width 593 height 217
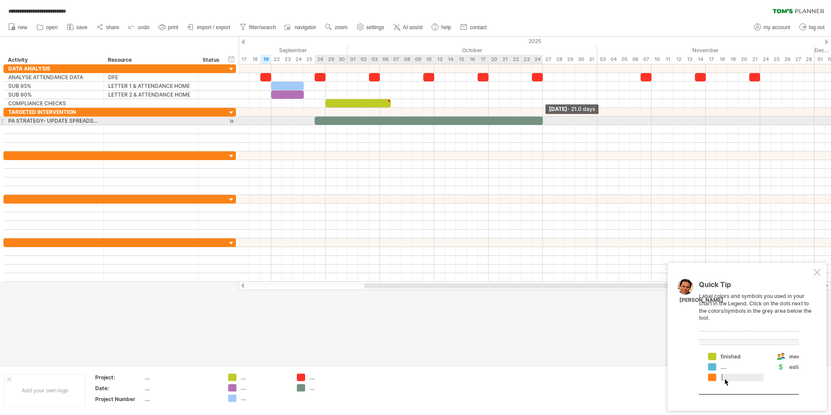
drag, startPoint x: 325, startPoint y: 121, endPoint x: 542, endPoint y: 118, distance: 217.0
click at [542, 118] on span at bounding box center [542, 121] width 3 height 8
click at [601, 120] on div at bounding box center [535, 121] width 593 height 9
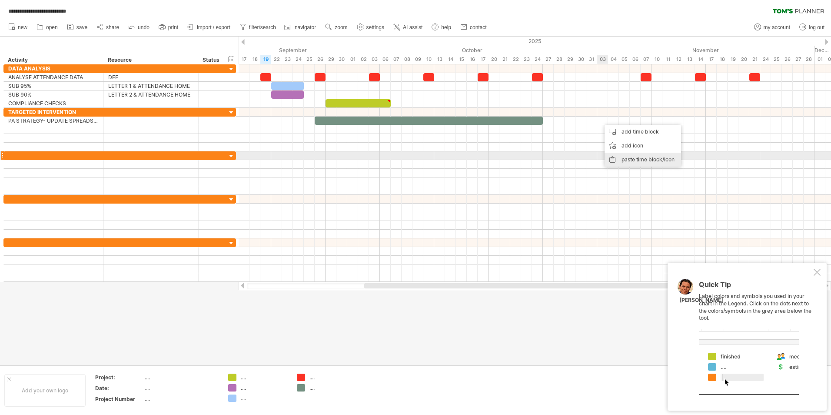
click at [628, 158] on div "paste time block/icon" at bounding box center [643, 160] width 77 height 14
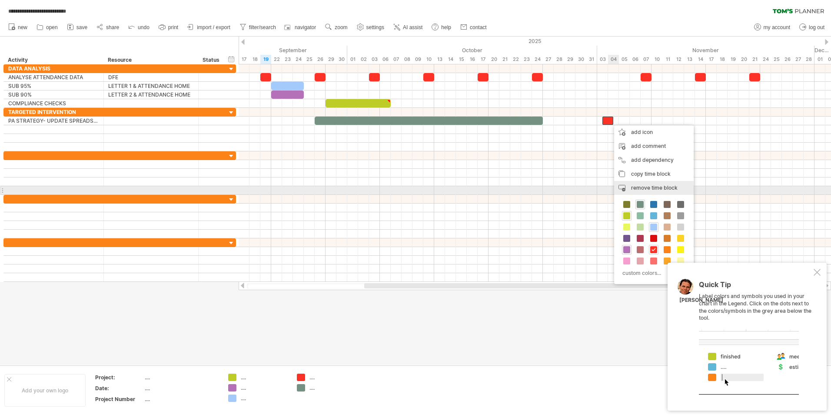
click at [650, 187] on span "remove time block" at bounding box center [654, 187] width 47 height 7
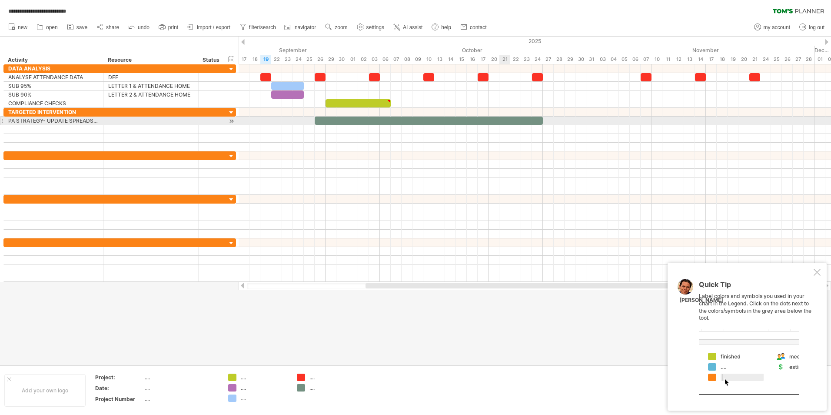
click at [509, 119] on div at bounding box center [429, 121] width 228 height 8
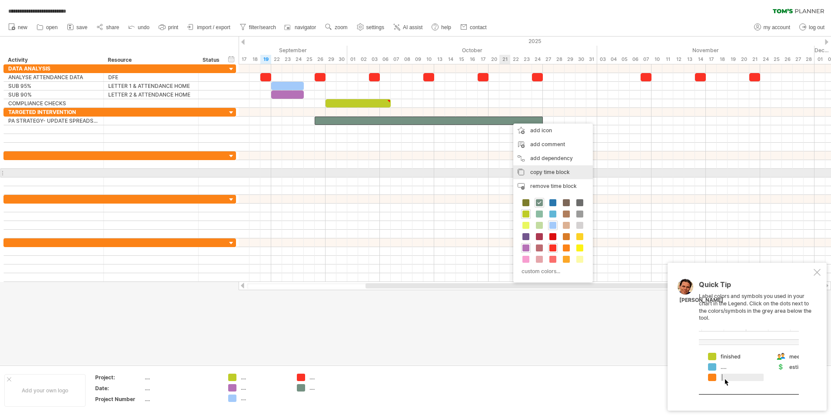
click at [543, 174] on span "copy time block" at bounding box center [551, 172] width 40 height 7
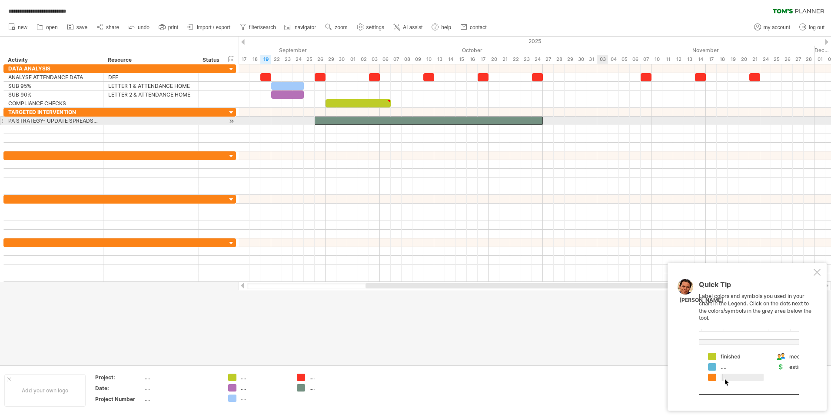
click at [603, 120] on div at bounding box center [535, 121] width 593 height 9
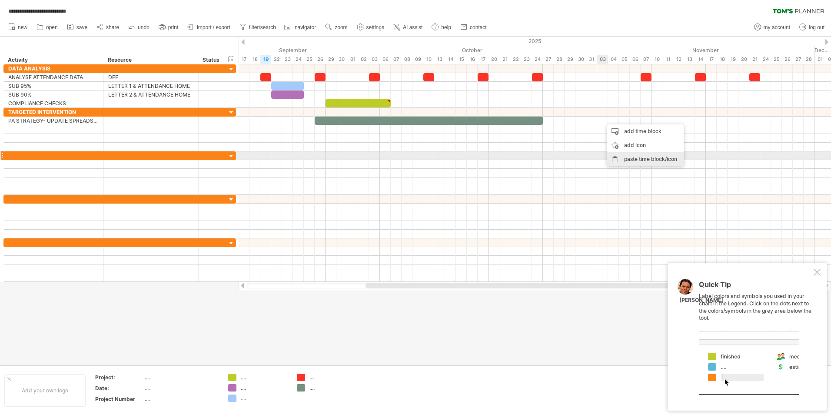
click at [629, 157] on div "paste time block/icon" at bounding box center [646, 159] width 77 height 14
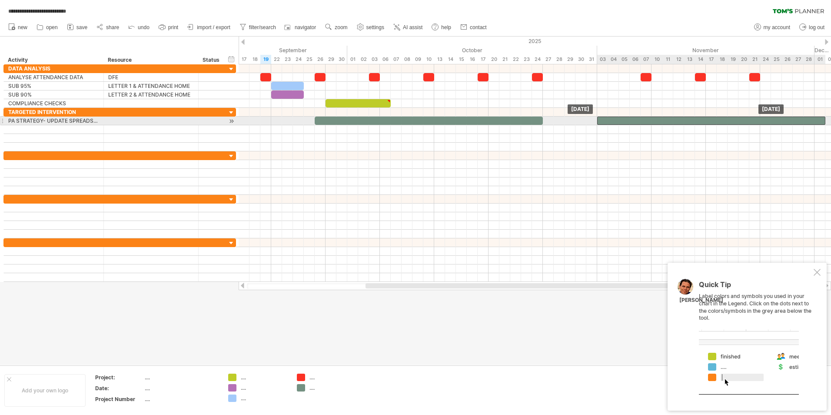
drag, startPoint x: 610, startPoint y: 118, endPoint x: 604, endPoint y: 118, distance: 6.5
click at [604, 118] on div at bounding box center [712, 121] width 228 height 8
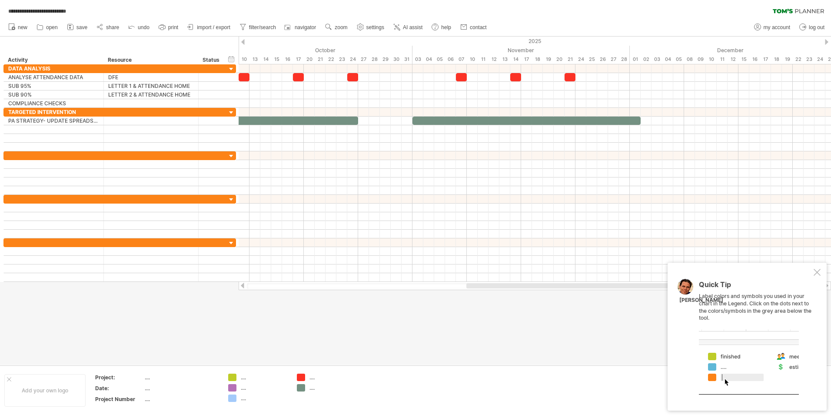
drag, startPoint x: 447, startPoint y: 285, endPoint x: 548, endPoint y: 287, distance: 100.9
click at [548, 287] on div at bounding box center [627, 285] width 321 height 5
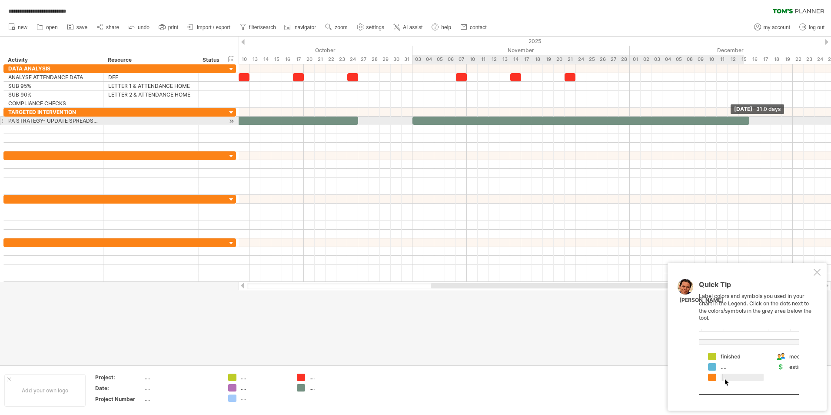
drag, startPoint x: 641, startPoint y: 121, endPoint x: 747, endPoint y: 117, distance: 106.2
click at [747, 117] on div at bounding box center [581, 121] width 337 height 8
drag, startPoint x: 750, startPoint y: 119, endPoint x: 792, endPoint y: 121, distance: 42.7
click at [792, 121] on span at bounding box center [792, 121] width 3 height 8
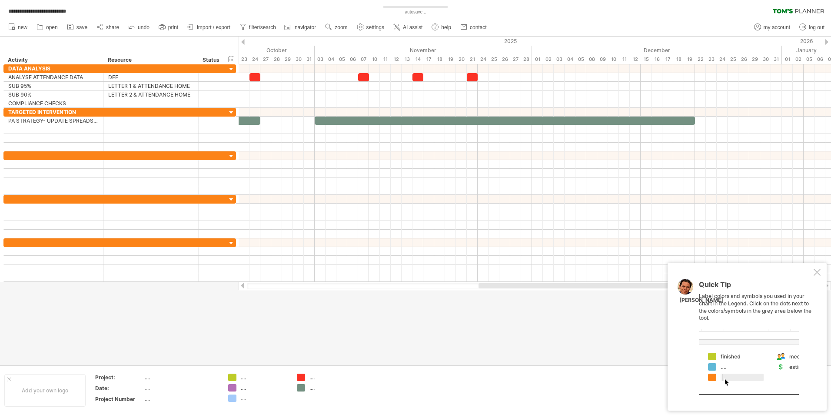
drag, startPoint x: 483, startPoint y: 284, endPoint x: 531, endPoint y: 290, distance: 48.1
click at [531, 290] on div at bounding box center [535, 285] width 593 height 9
click at [501, 120] on div at bounding box center [505, 121] width 381 height 8
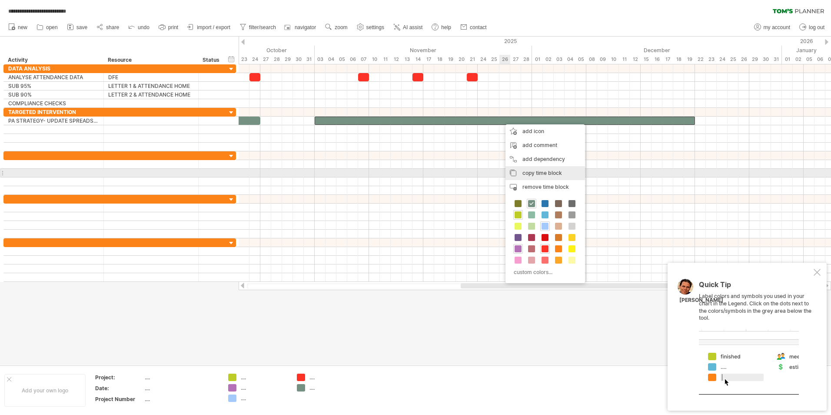
click at [535, 172] on span "copy time block" at bounding box center [543, 173] width 40 height 7
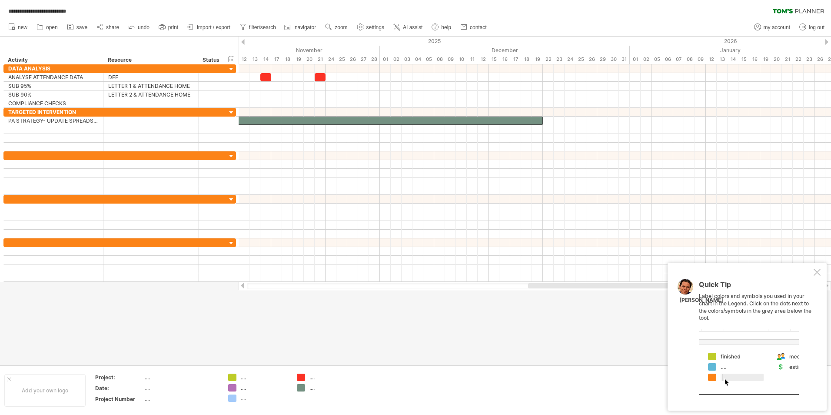
drag, startPoint x: 518, startPoint y: 285, endPoint x: 586, endPoint y: 285, distance: 67.4
click at [586, 285] on div at bounding box center [671, 285] width 287 height 5
click at [656, 122] on div at bounding box center [535, 121] width 593 height 9
click at [657, 121] on div at bounding box center [535, 121] width 593 height 9
click at [683, 160] on div "paste time block/icon" at bounding box center [699, 161] width 77 height 14
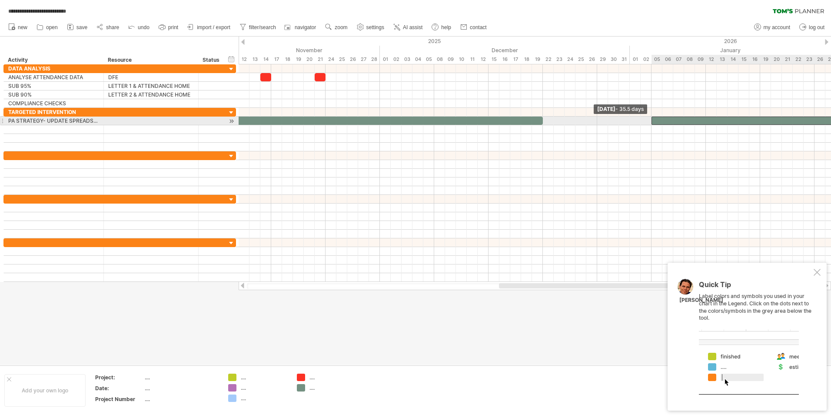
drag, startPoint x: 657, startPoint y: 119, endPoint x: 652, endPoint y: 119, distance: 5.2
click at [652, 119] on span at bounding box center [651, 121] width 3 height 8
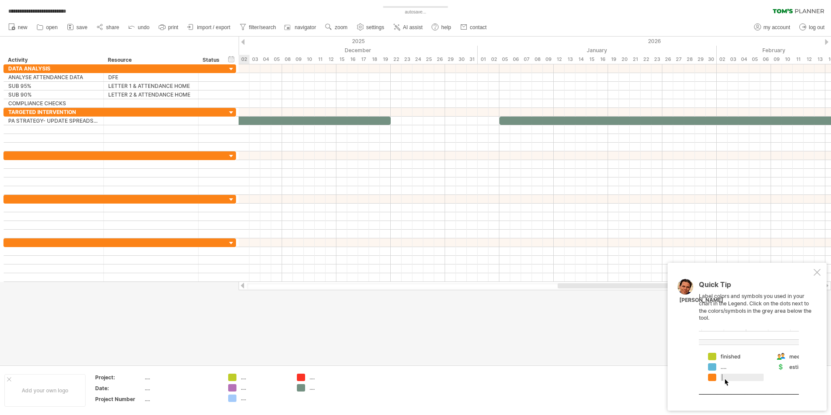
drag, startPoint x: 527, startPoint y: 287, endPoint x: 662, endPoint y: 284, distance: 135.3
click at [662, 284] on div at bounding box center [690, 285] width 265 height 5
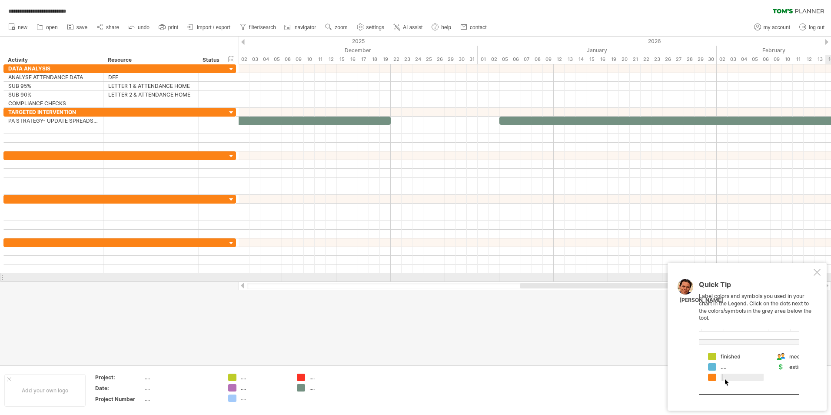
click at [819, 271] on div at bounding box center [817, 272] width 7 height 7
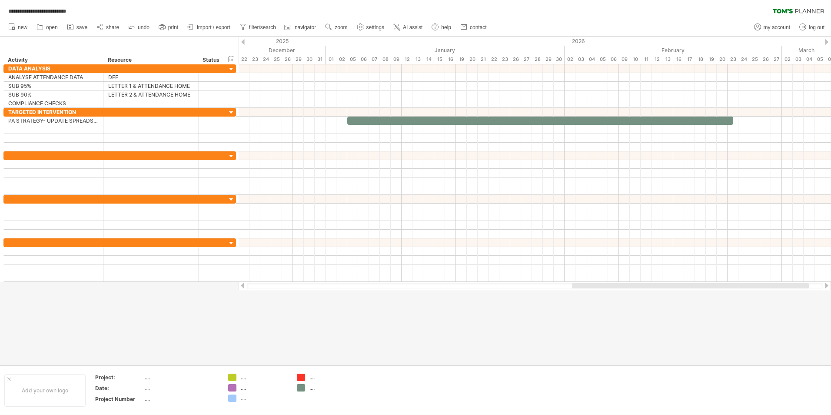
drag, startPoint x: 671, startPoint y: 286, endPoint x: 723, endPoint y: 286, distance: 52.2
click at [723, 286] on div at bounding box center [690, 285] width 237 height 5
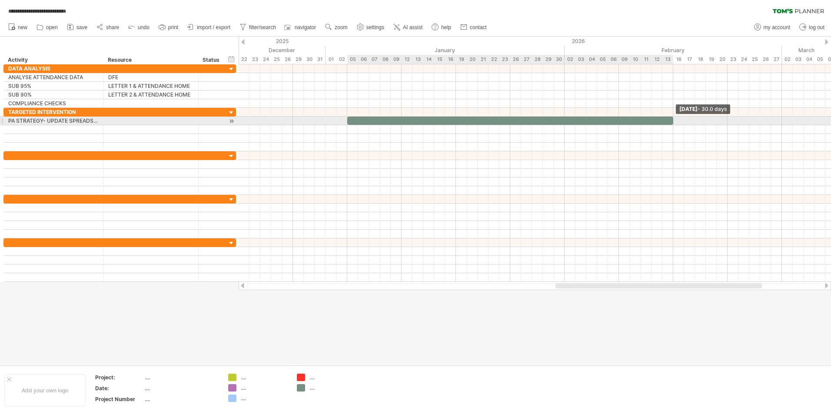
drag, startPoint x: 734, startPoint y: 120, endPoint x: 675, endPoint y: 118, distance: 58.7
click at [675, 118] on span at bounding box center [673, 121] width 3 height 8
click at [626, 120] on div at bounding box center [510, 121] width 326 height 8
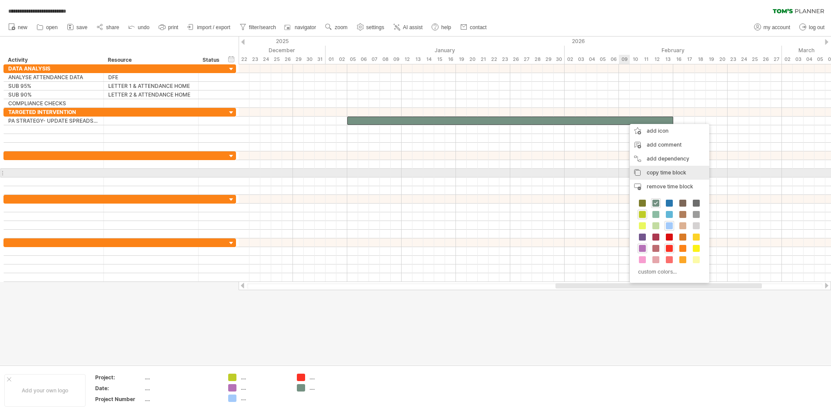
click at [652, 171] on span "copy time block" at bounding box center [667, 172] width 40 height 7
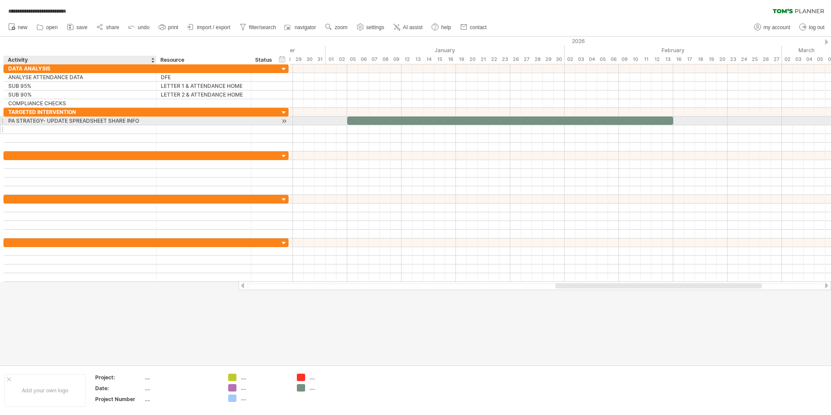
drag, startPoint x: 103, startPoint y: 120, endPoint x: 155, endPoint y: 130, distance: 53.5
click at [155, 130] on div "**********" at bounding box center [145, 129] width 285 height 43
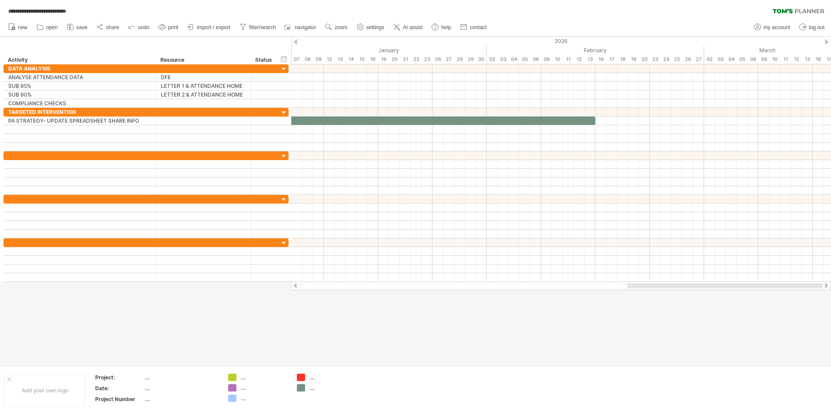
drag, startPoint x: 647, startPoint y: 286, endPoint x: 688, endPoint y: 286, distance: 40.4
click at [688, 286] on div at bounding box center [726, 285] width 196 height 5
click at [655, 120] on div at bounding box center [561, 121] width 540 height 9
click at [690, 160] on div "paste time block/icon" at bounding box center [698, 160] width 77 height 14
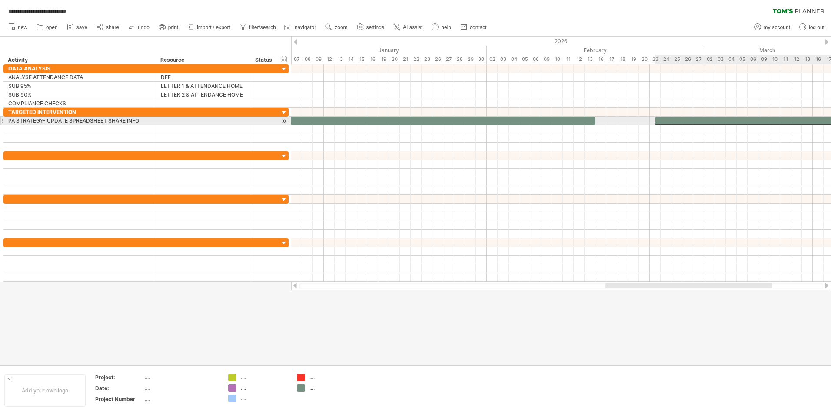
click at [661, 121] on div at bounding box center [818, 121] width 326 height 8
drag, startPoint x: 655, startPoint y: 120, endPoint x: 651, endPoint y: 120, distance: 4.8
click at [651, 120] on span at bounding box center [649, 121] width 3 height 8
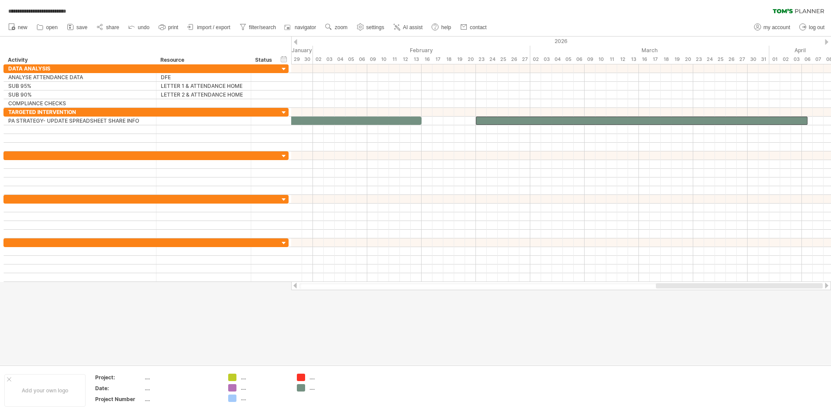
drag, startPoint x: 627, startPoint y: 285, endPoint x: 707, endPoint y: 289, distance: 79.7
click at [707, 289] on div at bounding box center [561, 285] width 540 height 9
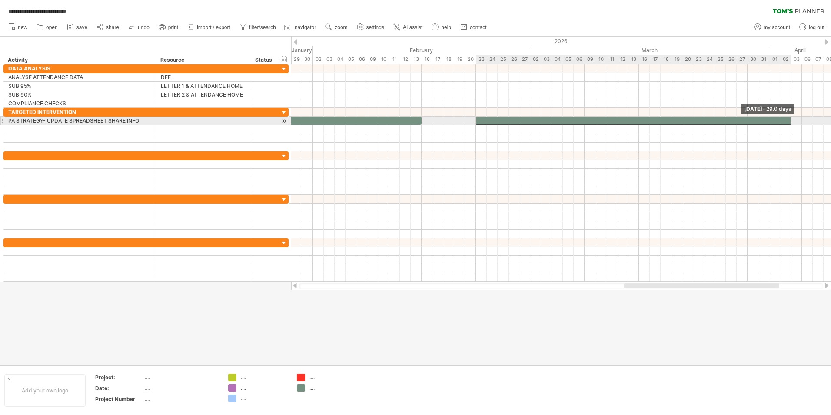
drag, startPoint x: 806, startPoint y: 121, endPoint x: 789, endPoint y: 122, distance: 17.0
click at [789, 122] on div at bounding box center [633, 121] width 315 height 8
click at [796, 121] on div at bounding box center [561, 121] width 540 height 9
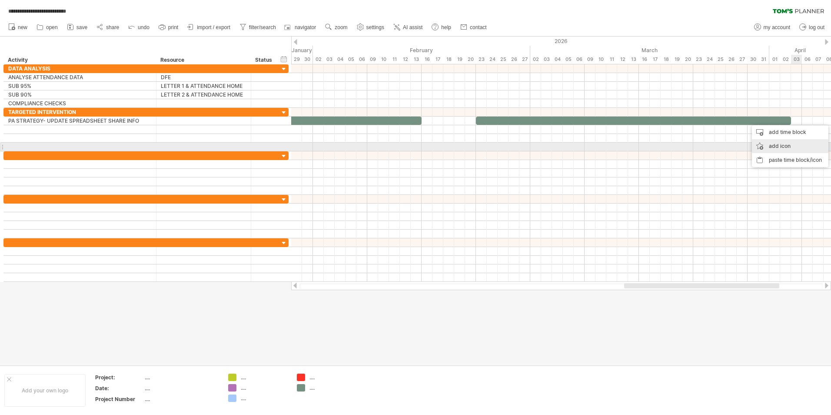
click at [789, 146] on div "add icon" at bounding box center [790, 146] width 77 height 14
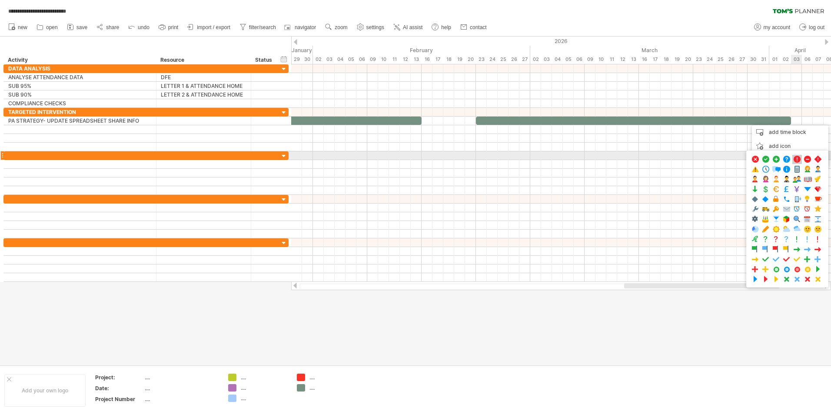
click at [797, 158] on span at bounding box center [797, 159] width 9 height 8
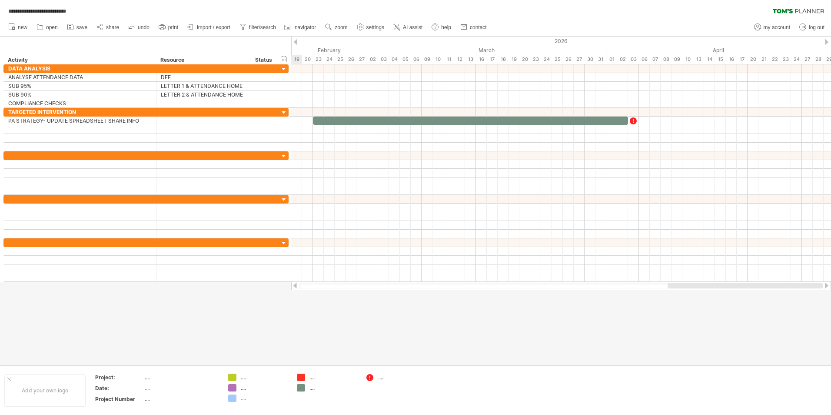
drag, startPoint x: 665, startPoint y: 287, endPoint x: 744, endPoint y: 287, distance: 78.3
click at [744, 287] on div at bounding box center [745, 285] width 155 height 5
click at [753, 120] on div at bounding box center [561, 121] width 540 height 9
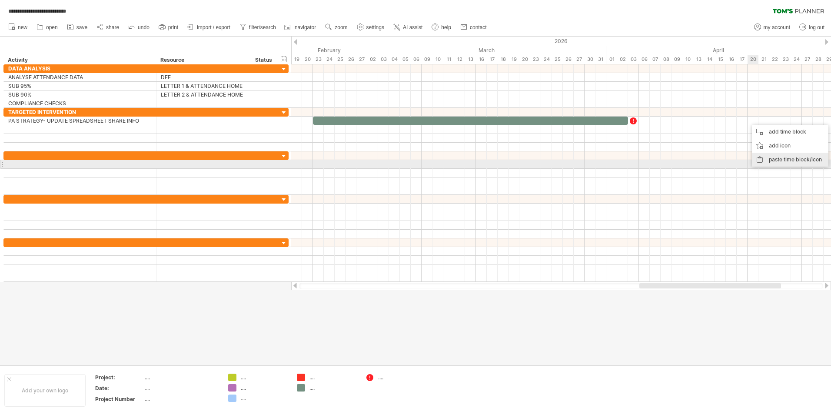
click at [775, 162] on div "paste time block/icon" at bounding box center [790, 160] width 77 height 14
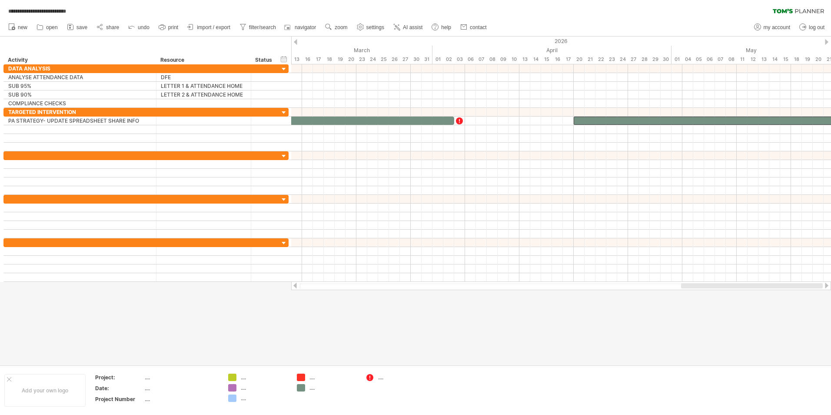
drag, startPoint x: 682, startPoint y: 284, endPoint x: 787, endPoint y: 283, distance: 104.4
click at [787, 283] on div at bounding box center [561, 285] width 540 height 9
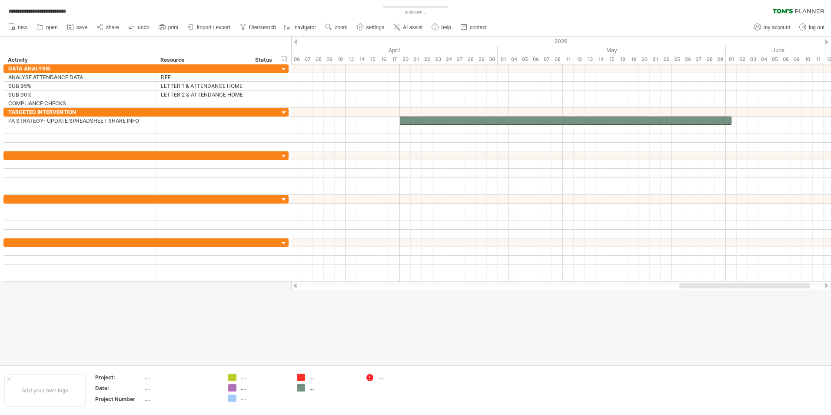
drag, startPoint x: 755, startPoint y: 284, endPoint x: 794, endPoint y: 285, distance: 38.3
click at [794, 285] on div at bounding box center [745, 285] width 131 height 5
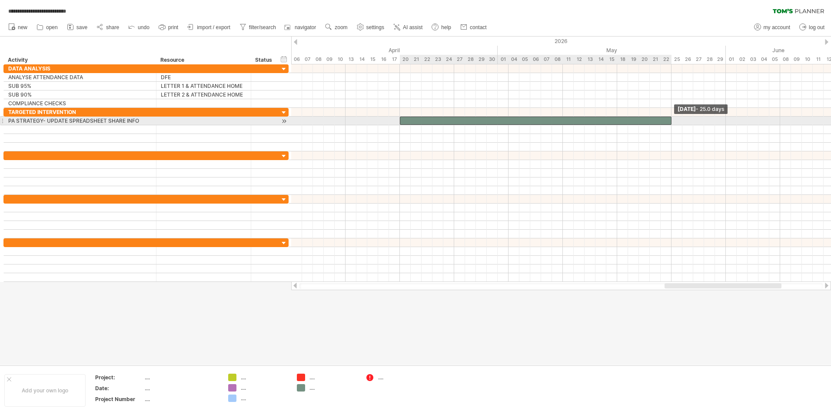
drag, startPoint x: 731, startPoint y: 121, endPoint x: 670, endPoint y: 121, distance: 61.3
click at [670, 121] on div at bounding box center [536, 121] width 272 height 8
click at [733, 120] on div at bounding box center [561, 121] width 540 height 9
click at [730, 121] on div at bounding box center [561, 121] width 540 height 9
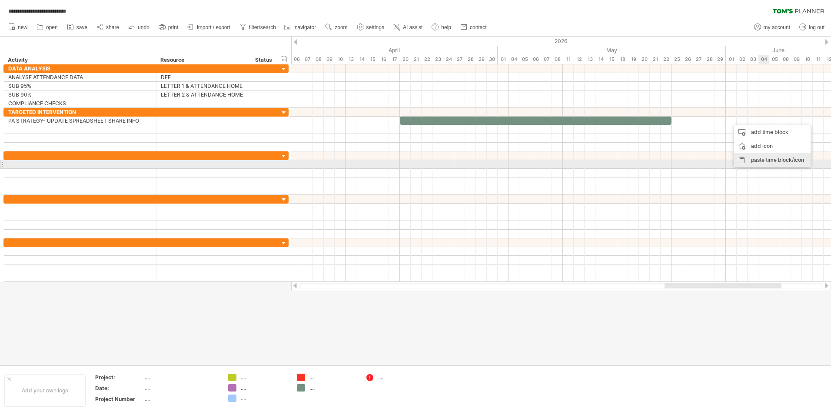
click at [760, 160] on div "paste time block/icon" at bounding box center [773, 160] width 77 height 14
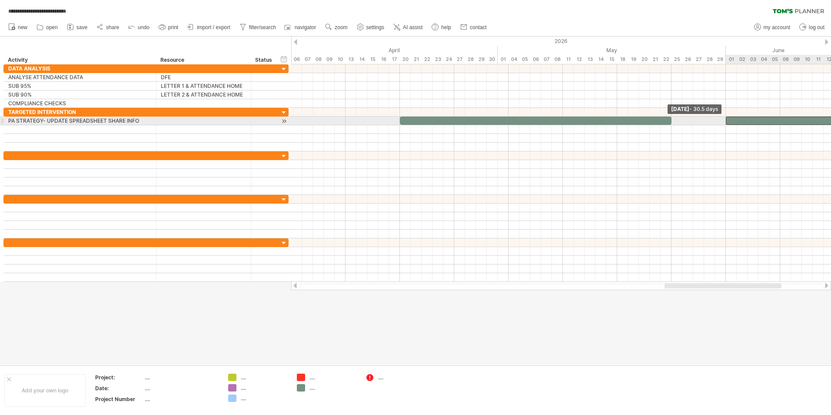
drag, startPoint x: 731, startPoint y: 119, endPoint x: 726, endPoint y: 119, distance: 4.8
click at [726, 119] on span at bounding box center [726, 121] width 3 height 8
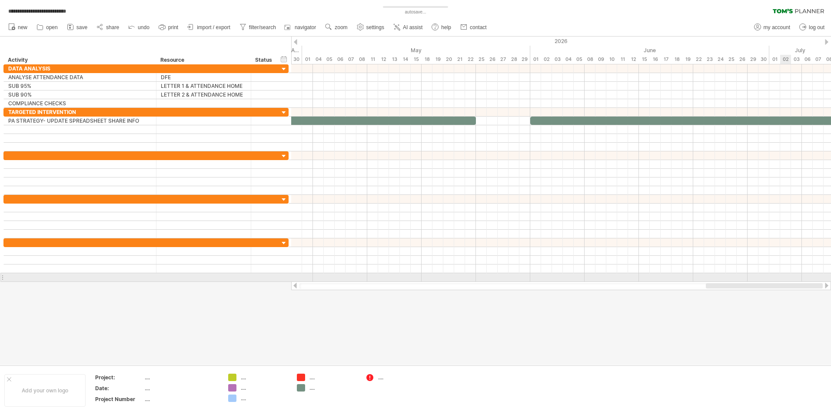
drag, startPoint x: 707, startPoint y: 284, endPoint x: 791, endPoint y: 276, distance: 83.9
click at [791, 276] on div "**********" at bounding box center [415, 207] width 831 height 415
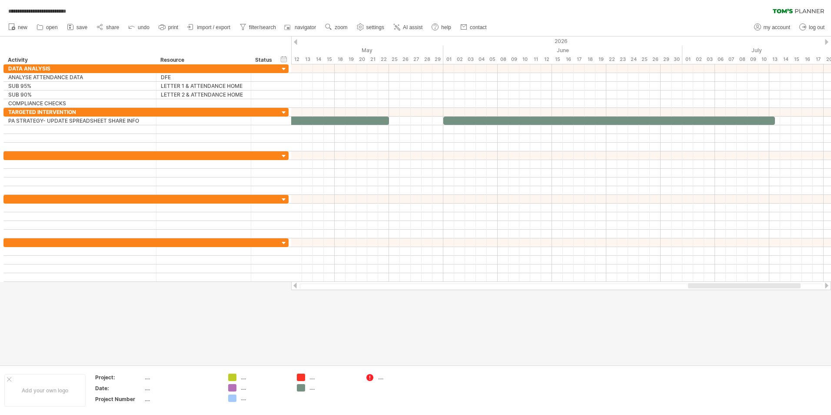
drag, startPoint x: 700, startPoint y: 285, endPoint x: 717, endPoint y: 285, distance: 17.0
click at [717, 285] on div at bounding box center [744, 285] width 113 height 5
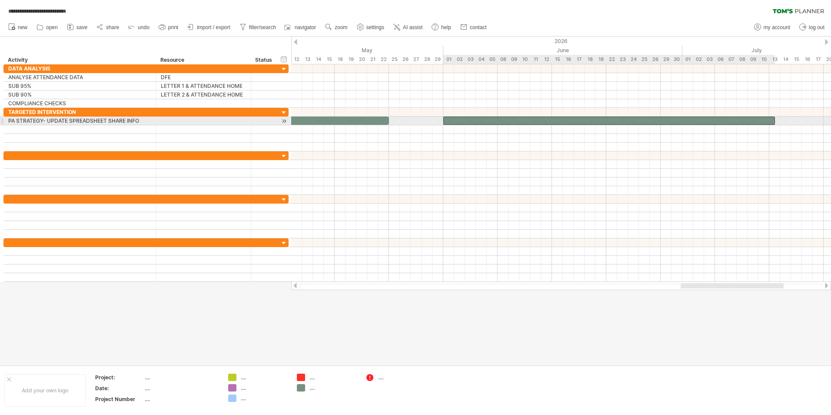
click at [631, 120] on div at bounding box center [610, 121] width 332 height 8
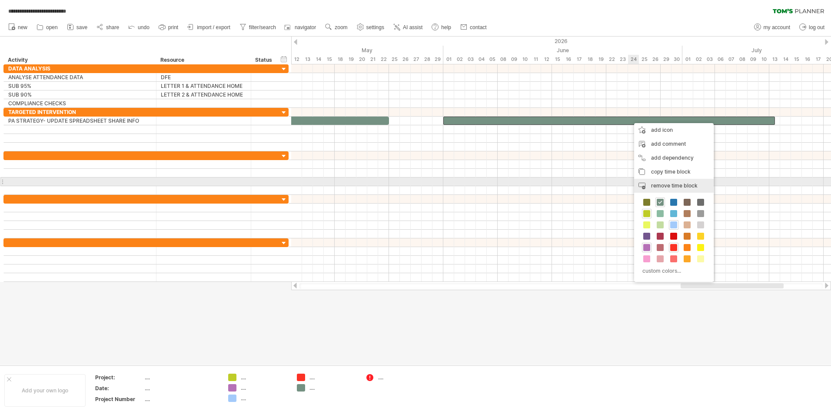
click at [658, 184] on span "remove time block" at bounding box center [674, 185] width 47 height 7
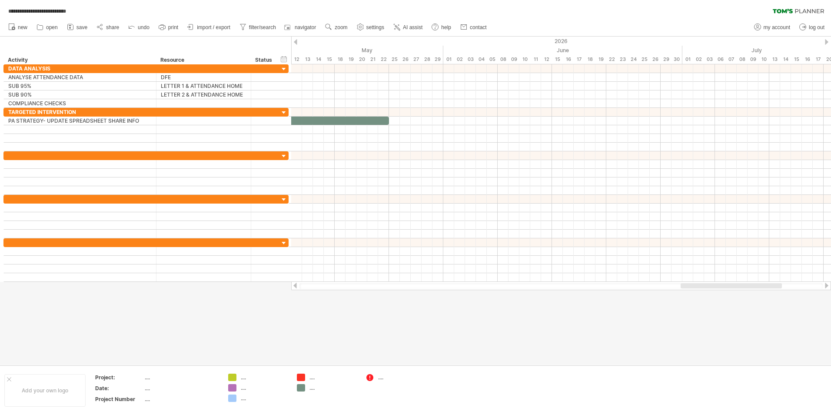
drag, startPoint x: 457, startPoint y: 342, endPoint x: 412, endPoint y: 318, distance: 50.4
click at [457, 342] on div at bounding box center [415, 201] width 831 height 328
click at [76, 27] on link "save" at bounding box center [77, 27] width 25 height 11
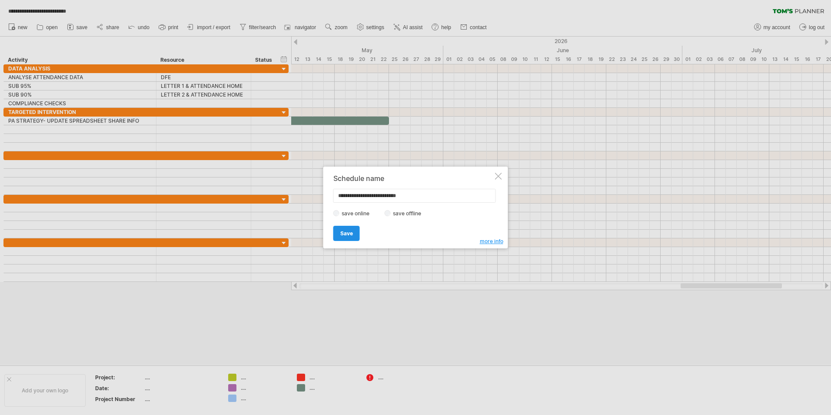
click at [351, 233] on span "Save" at bounding box center [347, 233] width 13 height 7
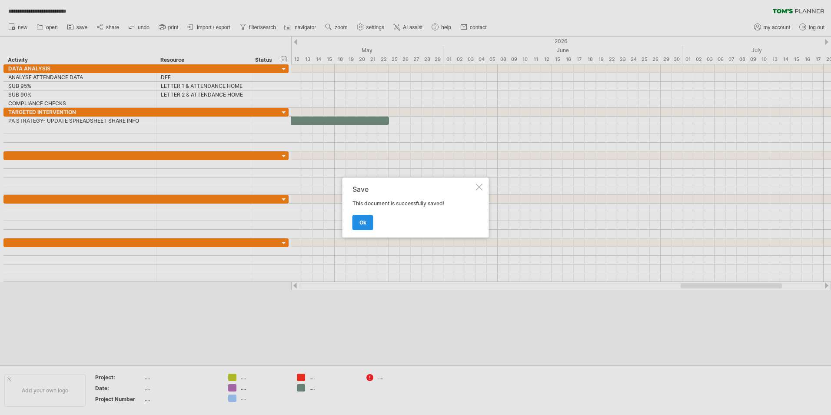
click at [361, 224] on span "ok" at bounding box center [363, 222] width 7 height 7
